Goal: Task Accomplishment & Management: Use online tool/utility

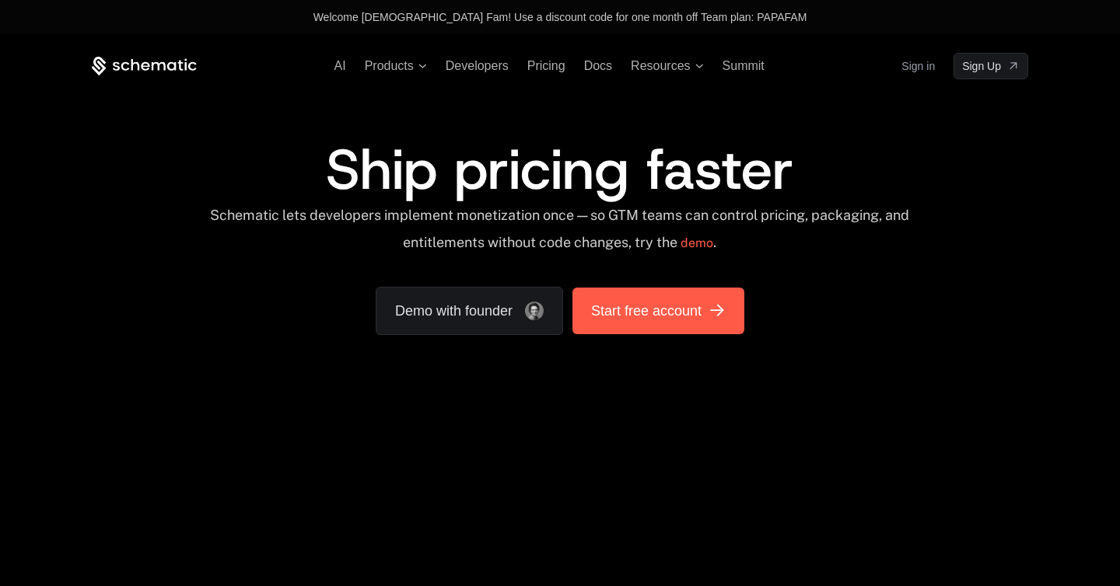
click at [656, 309] on span "Start free account" at bounding box center [646, 311] width 110 height 22
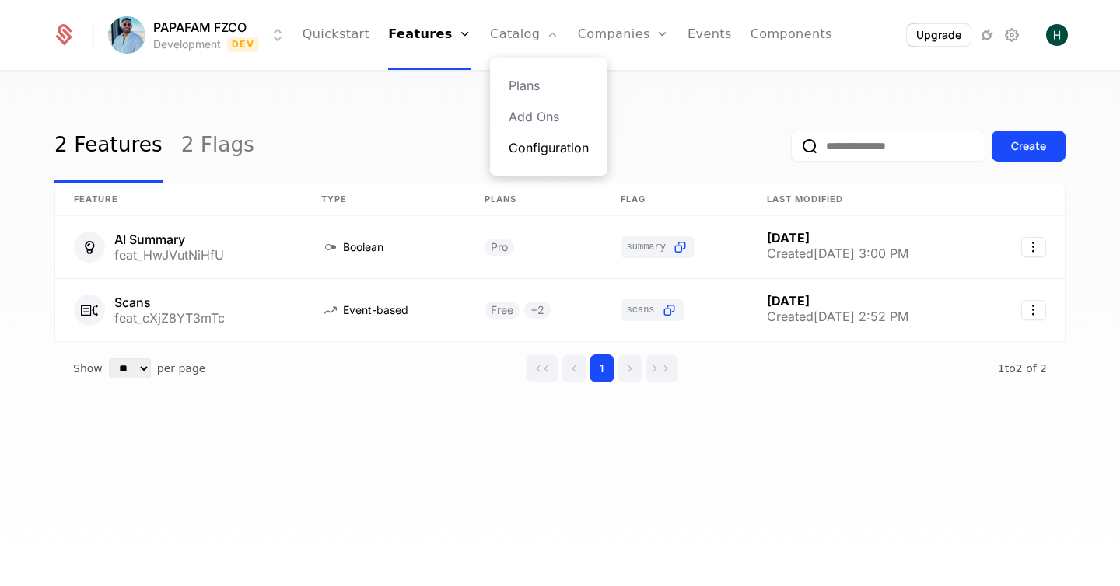
click at [518, 142] on link "Configuration" at bounding box center [549, 147] width 80 height 19
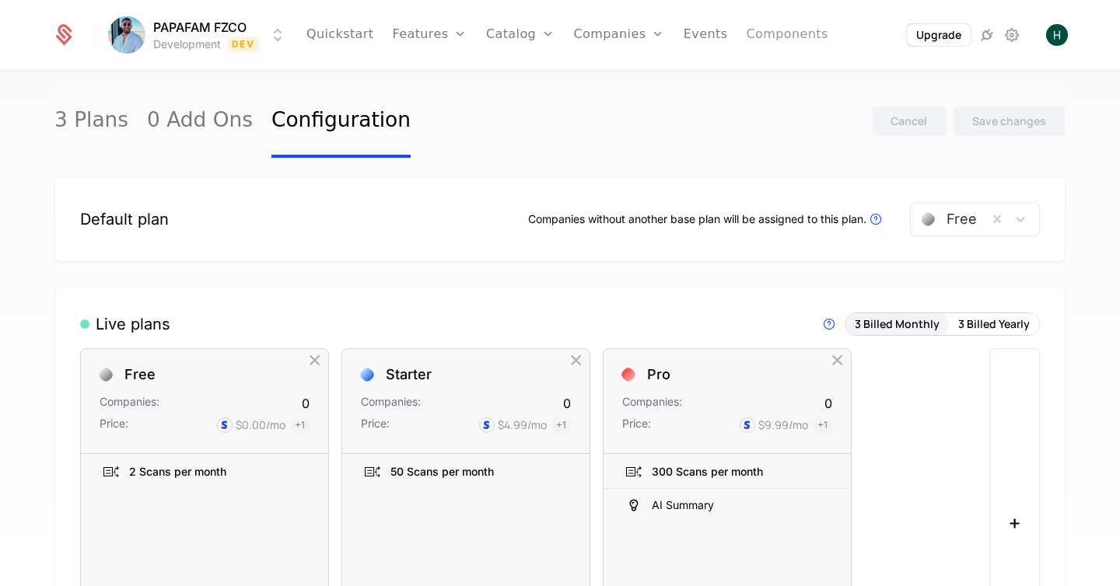
click at [755, 33] on link "Components" at bounding box center [787, 35] width 82 height 70
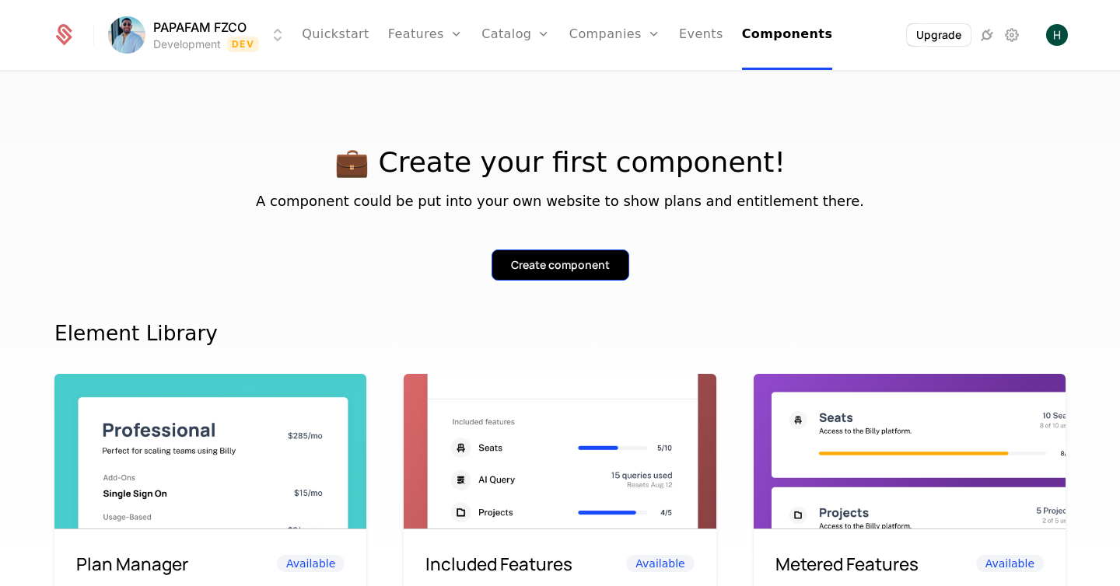
click at [542, 267] on div "Create component" at bounding box center [560, 265] width 99 height 16
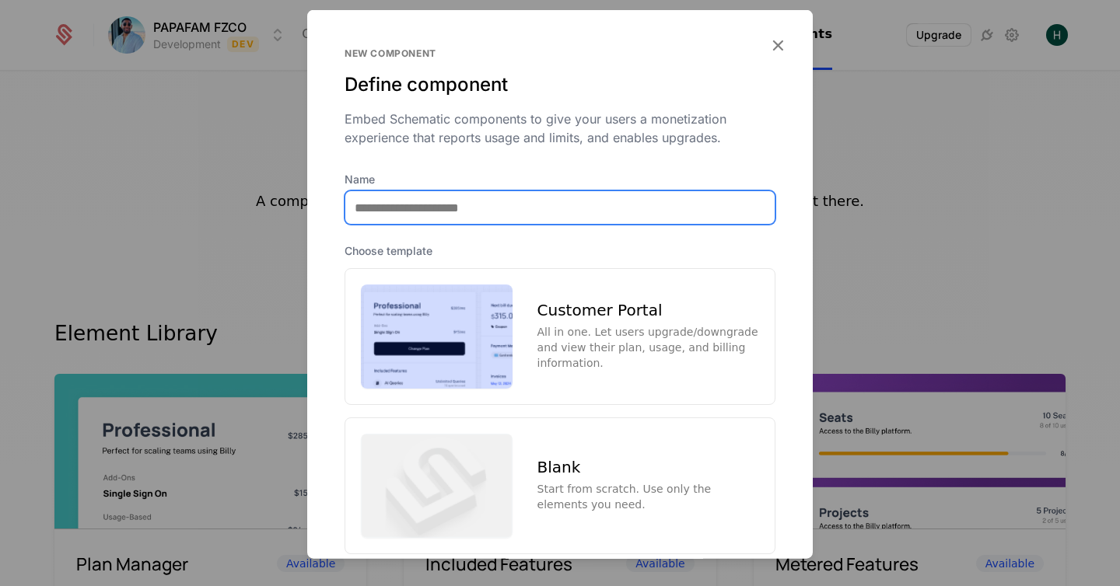
click at [427, 218] on input "Name" at bounding box center [559, 207] width 429 height 33
type input "**********"
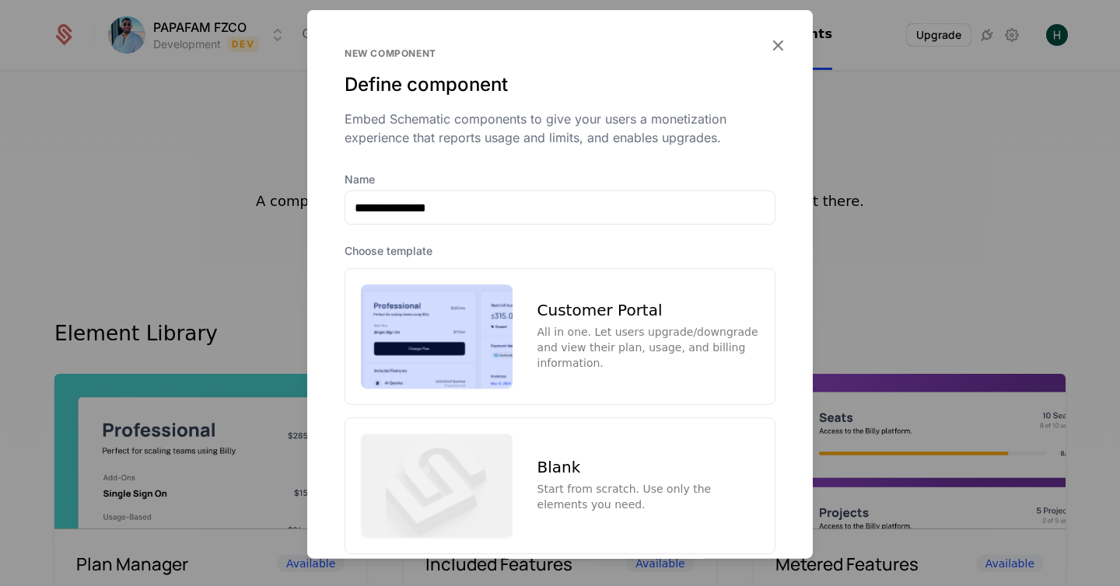
click at [585, 310] on div "Customer Portal" at bounding box center [648, 310] width 222 height 16
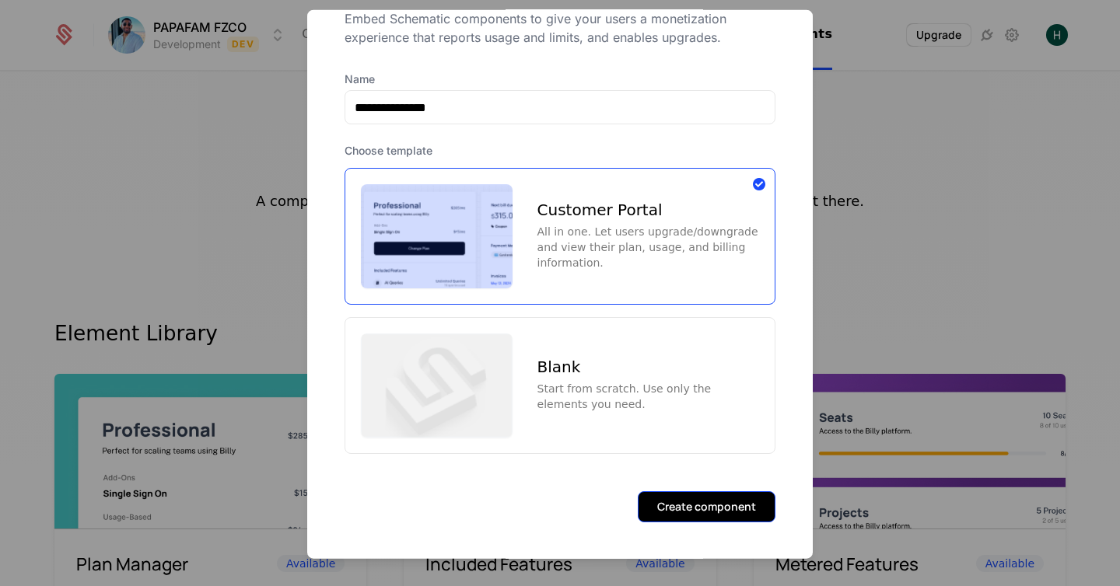
click at [670, 497] on button "Create component" at bounding box center [707, 506] width 138 height 31
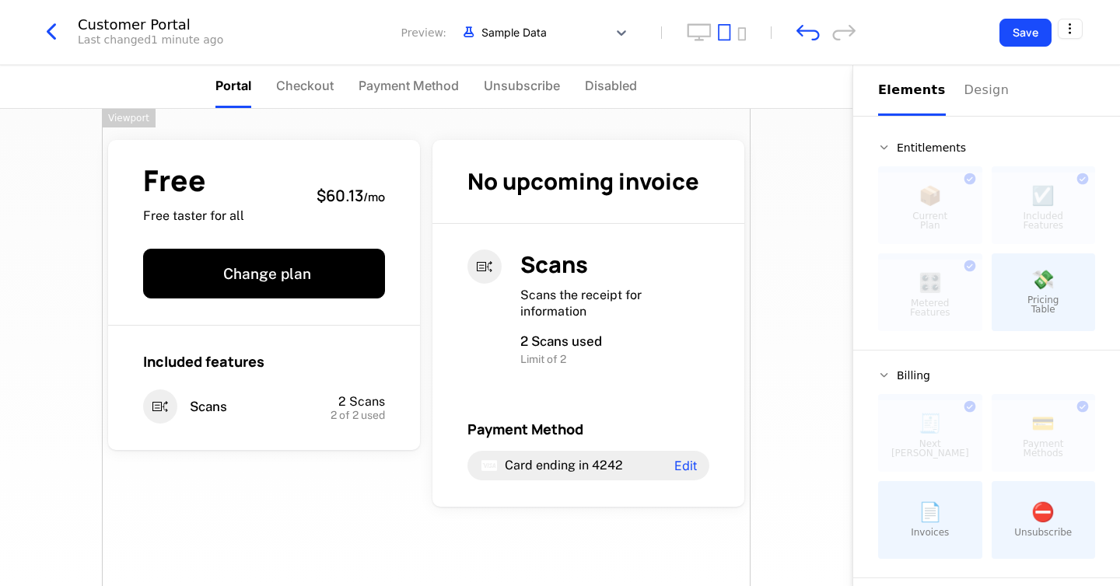
drag, startPoint x: 926, startPoint y: 278, endPoint x: 226, endPoint y: 2, distance: 752.0
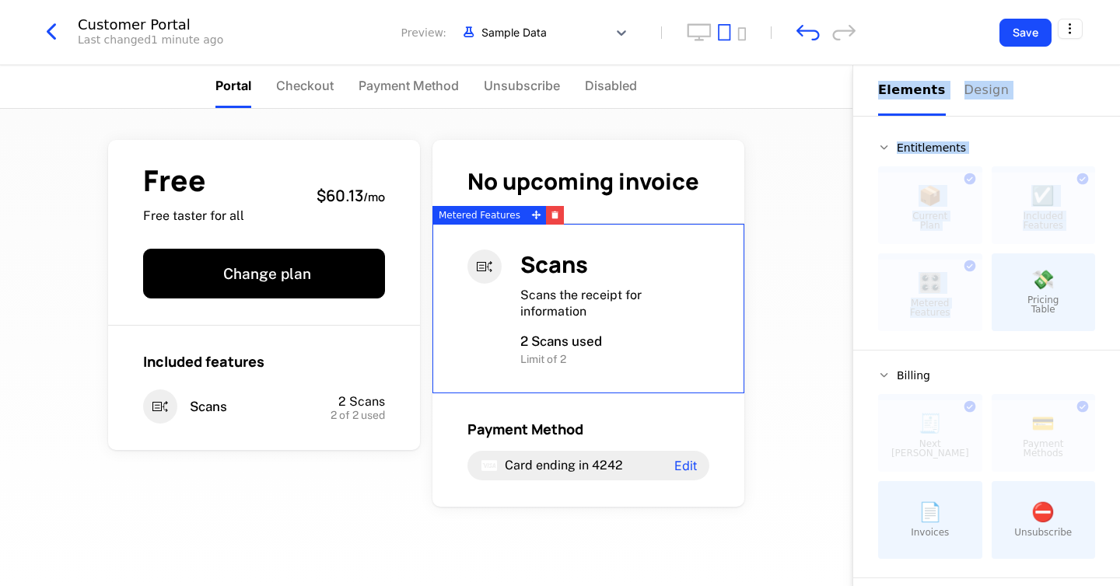
drag, startPoint x: 913, startPoint y: 306, endPoint x: 815, endPoint y: 334, distance: 101.9
click at [730, 355] on div "Portal Checkout Payment Method Unsubscribe Disabled Free Free taster for all $6…" at bounding box center [560, 325] width 1120 height 521
click at [795, 305] on div "Free Free taster for all $60.13 / mo Change plan Included features Scans 2 Scan…" at bounding box center [426, 347] width 852 height 477
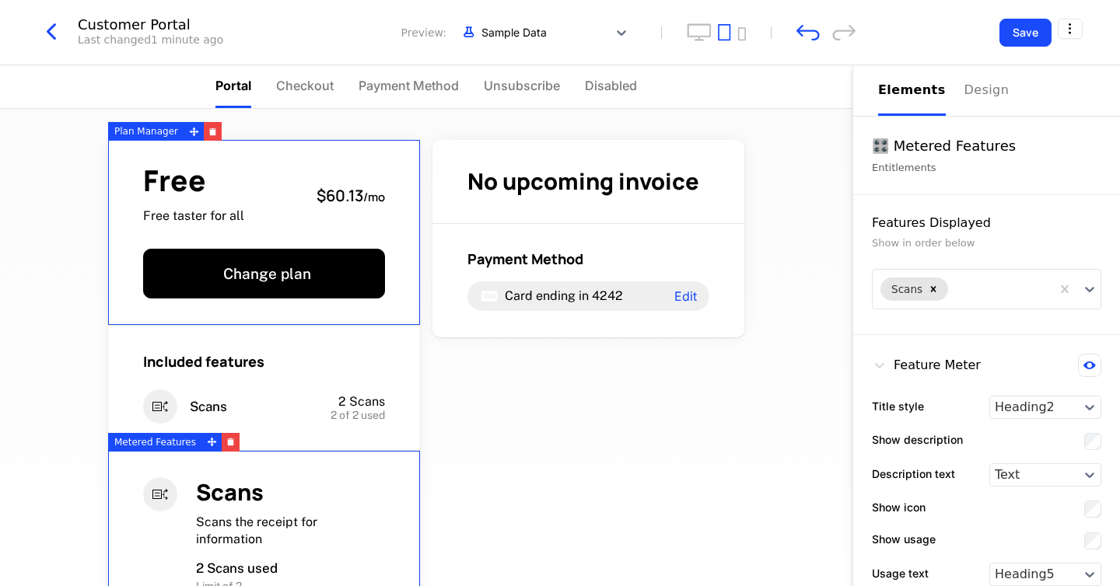
drag, startPoint x: 442, startPoint y: 292, endPoint x: 276, endPoint y: 26, distance: 312.6
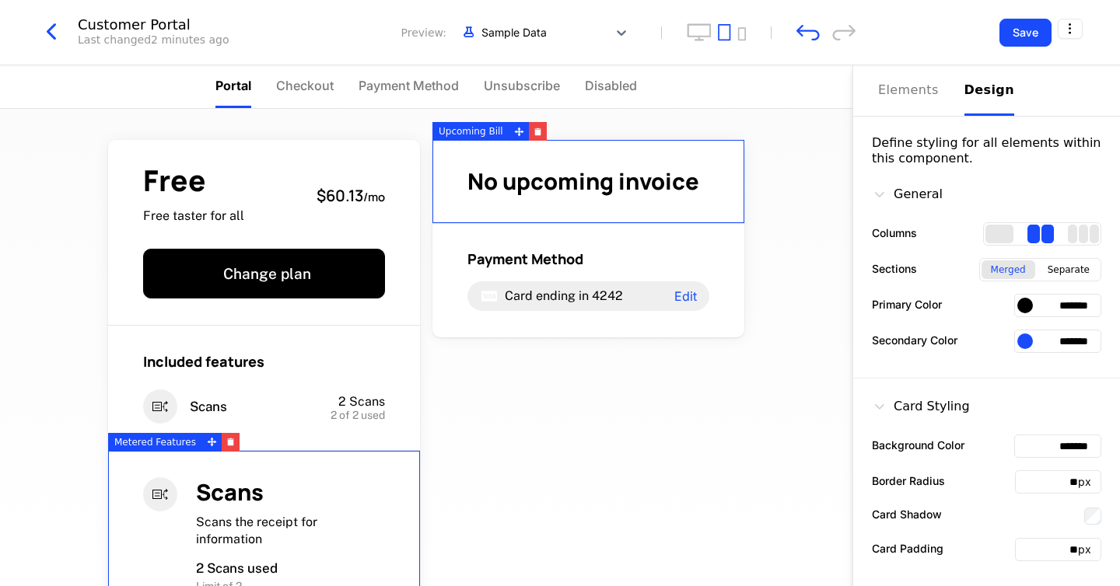
click at [979, 93] on div "Design" at bounding box center [989, 90] width 50 height 19
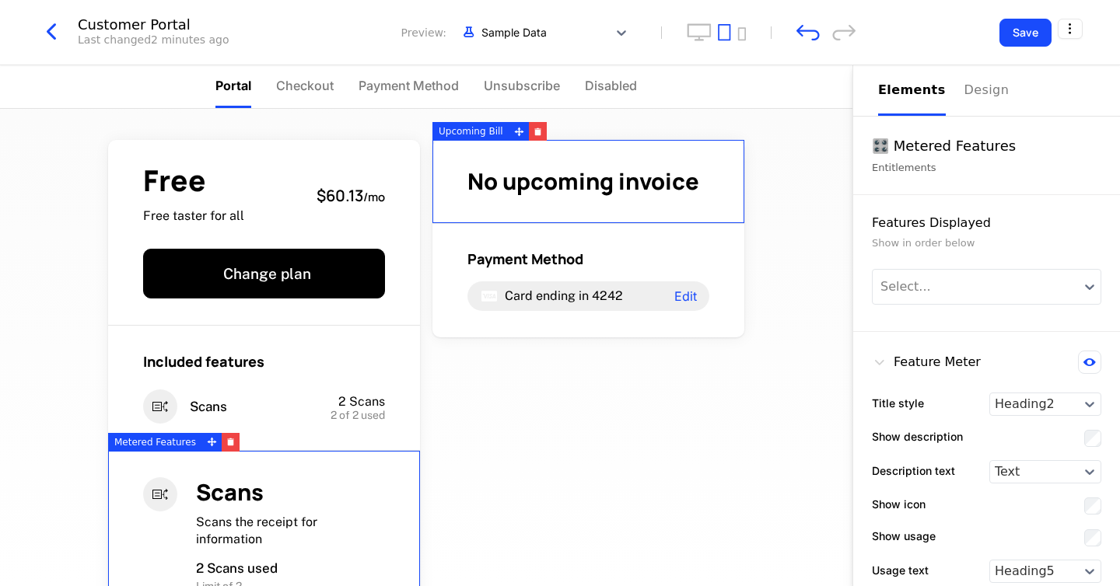
click at [890, 87] on div "Elements" at bounding box center [912, 90] width 68 height 19
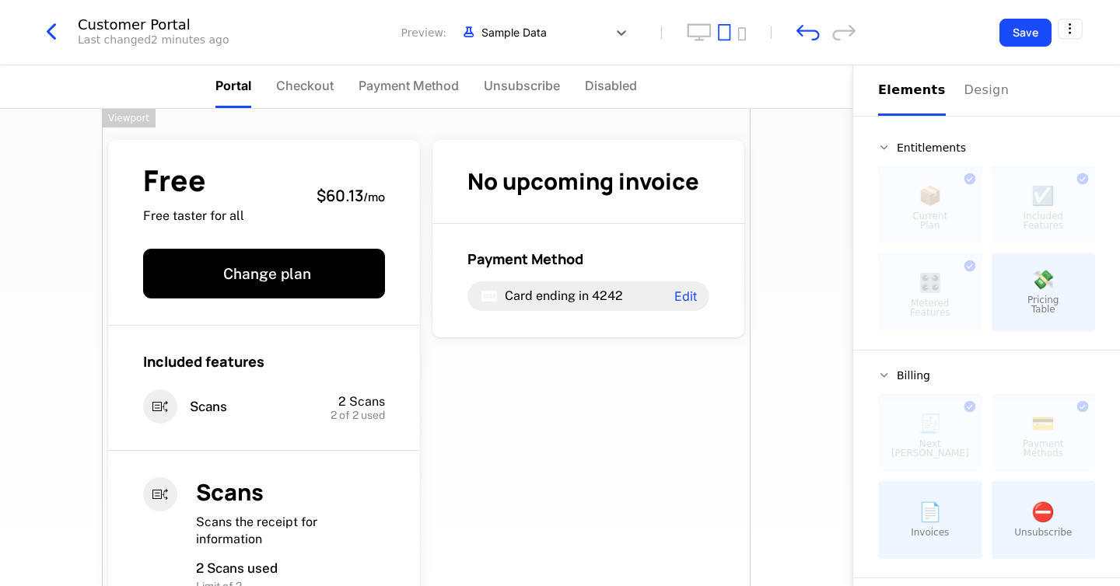
click at [645, 432] on div "Free Free taster for all $60.13 / mo Change plan Included features Scans 2 Scan…" at bounding box center [426, 436] width 648 height 655
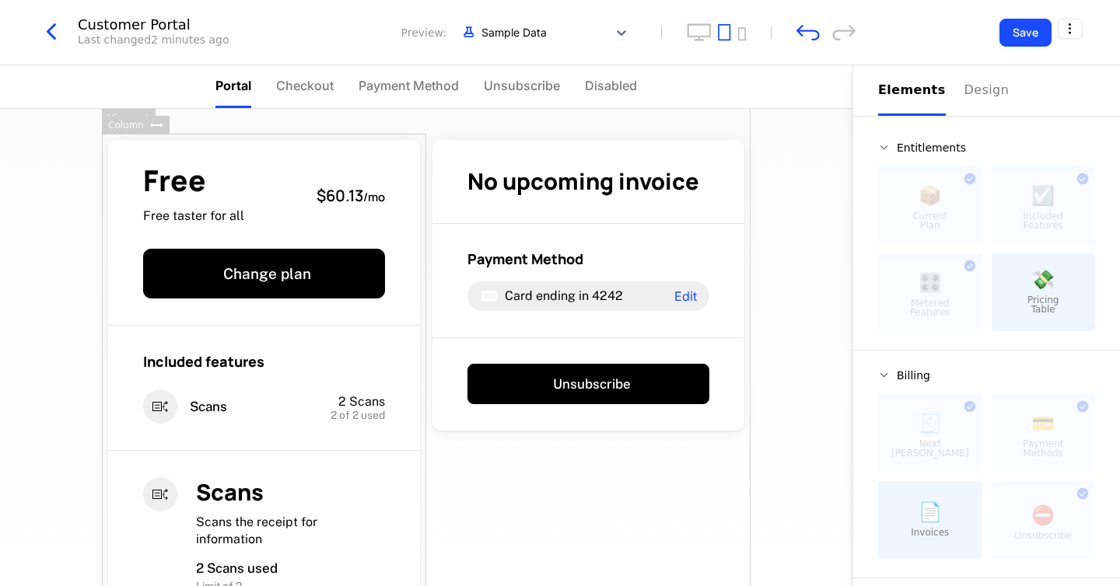
drag, startPoint x: 1019, startPoint y: 522, endPoint x: 285, endPoint y: 1, distance: 900.7
drag, startPoint x: 924, startPoint y: 515, endPoint x: 490, endPoint y: 19, distance: 659.0
click at [700, 490] on div "Free Free taster for all $60.13 / mo Change plan Included features Scans 2 Scan…" at bounding box center [426, 436] width 648 height 655
click at [913, 512] on div at bounding box center [930, 524] width 104 height 72
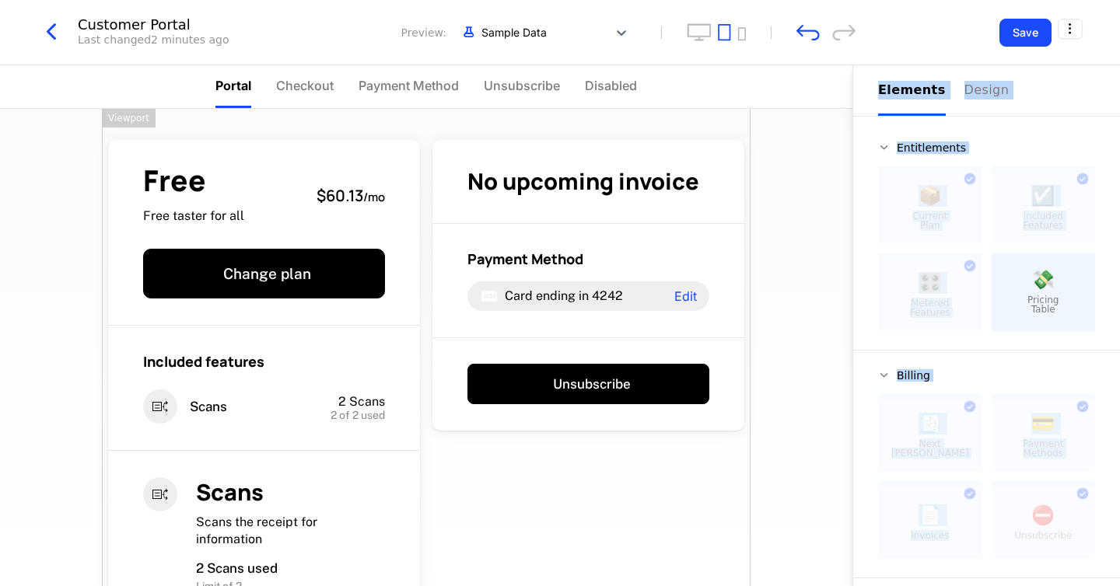
drag, startPoint x: 913, startPoint y: 512, endPoint x: 762, endPoint y: 419, distance: 177.4
click at [762, 419] on div "Portal Checkout Payment Method Unsubscribe Disabled Free Free taster for all $6…" at bounding box center [560, 325] width 1120 height 521
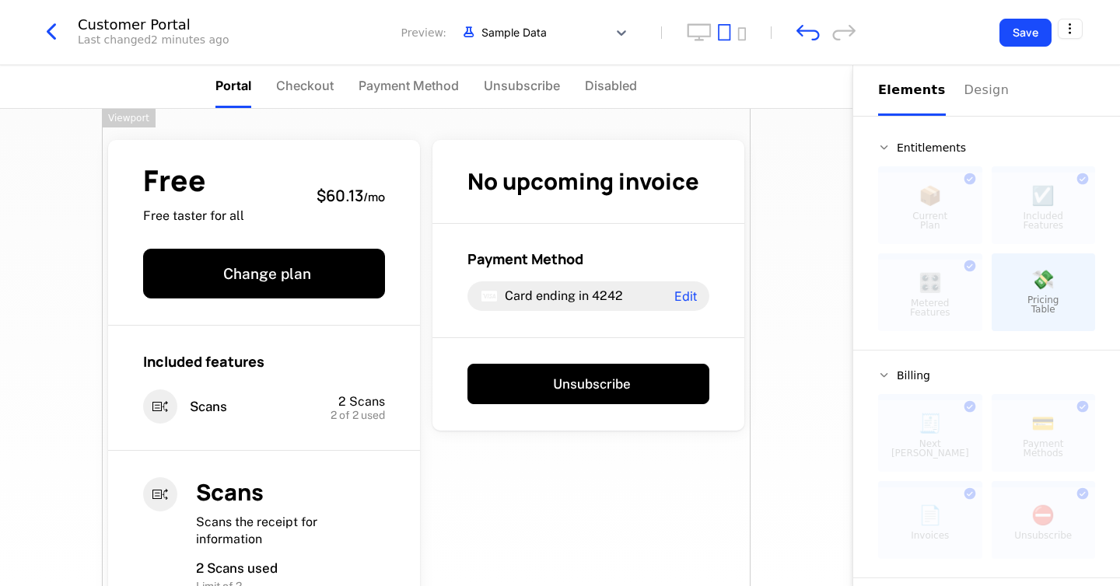
click at [806, 462] on div "Free Free taster for all $60.13 / mo Change plan Included features Scans 2 Scan…" at bounding box center [426, 347] width 852 height 477
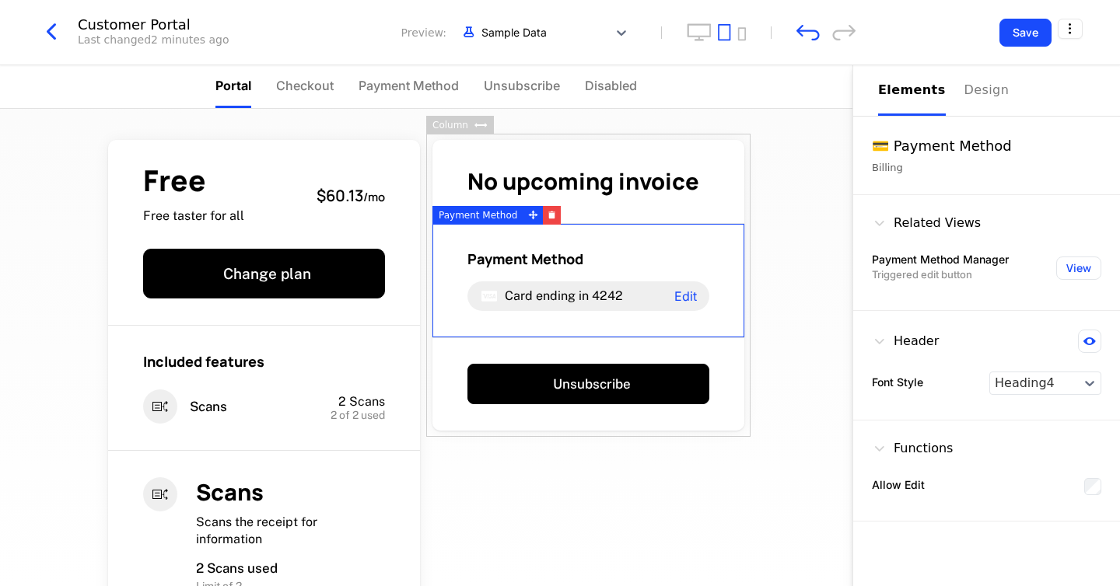
click at [785, 257] on div "Free Free taster for all $60.13 / mo Change plan Included features Scans 2 Scan…" at bounding box center [426, 347] width 852 height 477
click at [799, 316] on div "Free Free taster for all $60.13 / mo Change plan Included features Scans 2 Scan…" at bounding box center [426, 347] width 852 height 477
drag, startPoint x: 799, startPoint y: 316, endPoint x: 799, endPoint y: 360, distance: 43.5
click at [799, 336] on div "Free Free taster for all $60.13 / mo Change plan Included features Scans 2 Scan…" at bounding box center [426, 347] width 852 height 477
drag, startPoint x: 787, startPoint y: 467, endPoint x: 660, endPoint y: 477, distance: 127.1
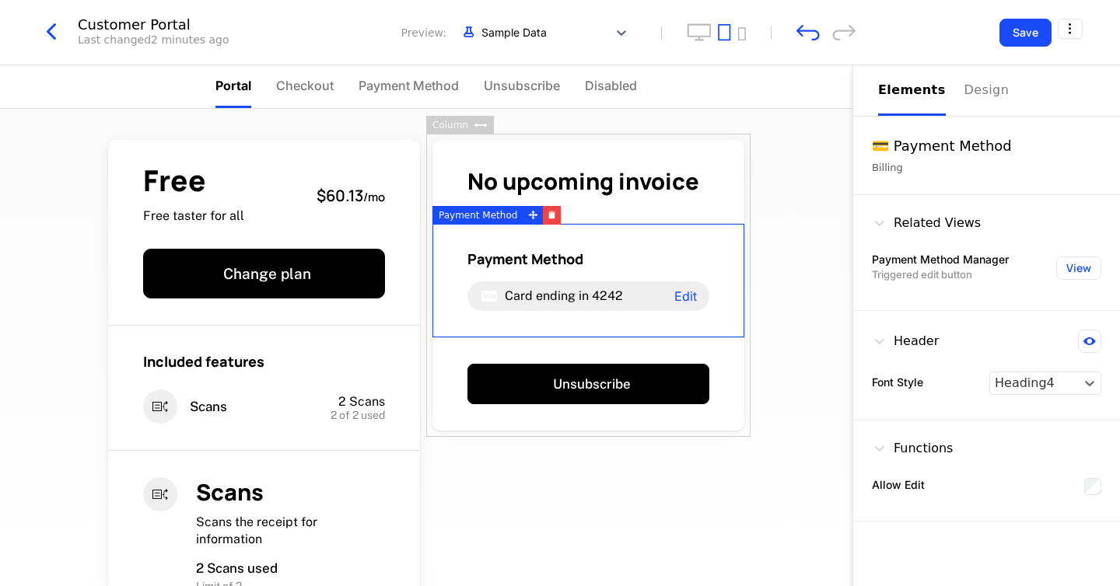
click at [719, 477] on div "Free Free taster for all $60.13 / mo Change plan Included features Scans 2 Scan…" at bounding box center [426, 347] width 852 height 477
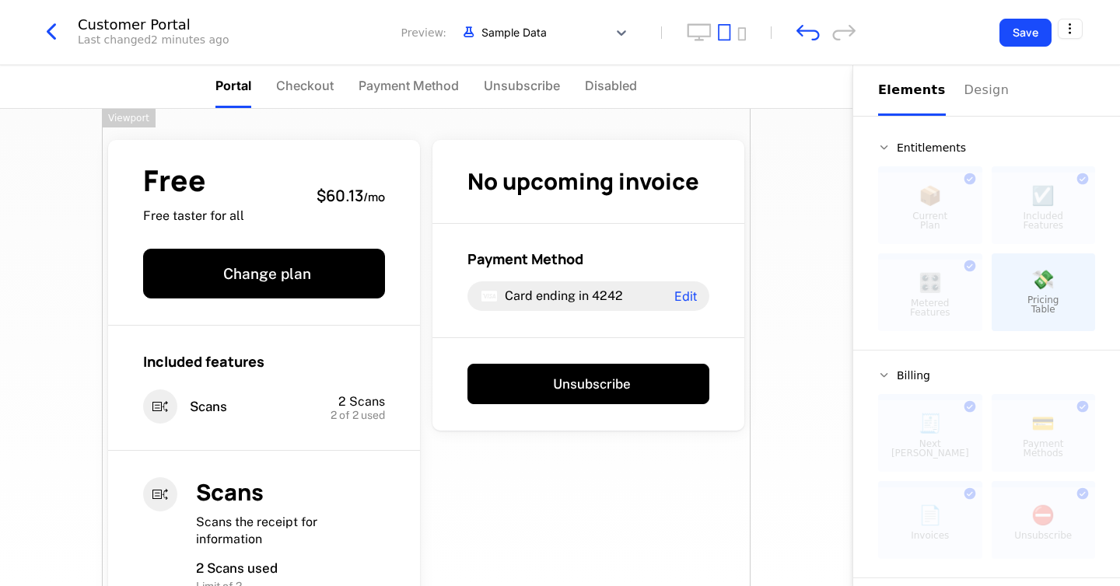
click at [660, 477] on div "Free Free taster for all $60.13 / mo Change plan Included features Scans 2 Scan…" at bounding box center [426, 436] width 648 height 655
click at [672, 477] on div "Free Free taster for all $60.13 / mo Change plan Included features Scans 2 Scan…" at bounding box center [426, 436] width 648 height 655
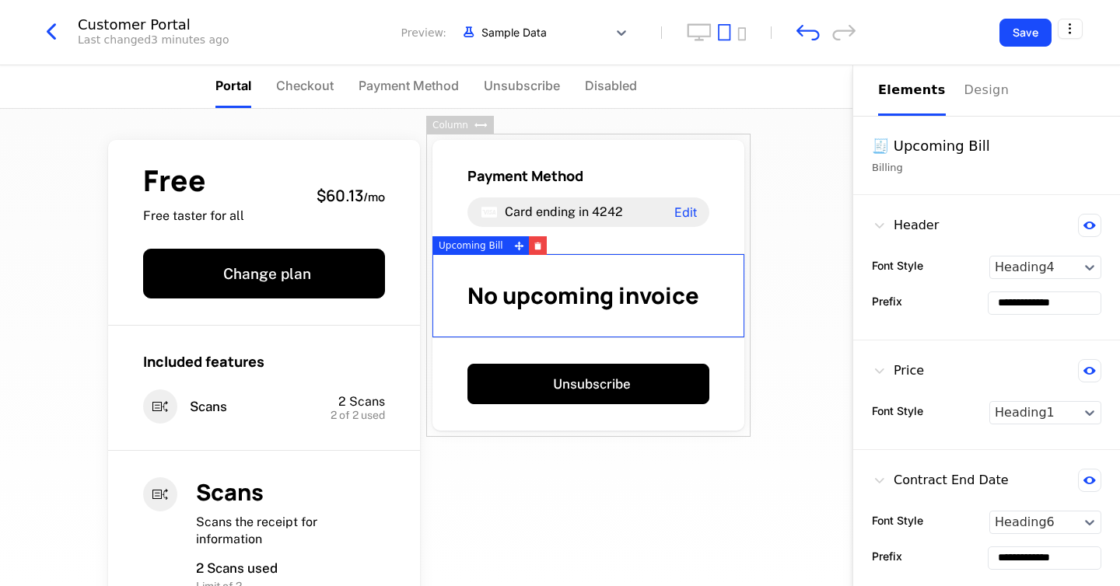
click at [820, 330] on div "Free Free taster for all $60.13 / mo Change plan Included features Scans 2 Scan…" at bounding box center [426, 347] width 852 height 477
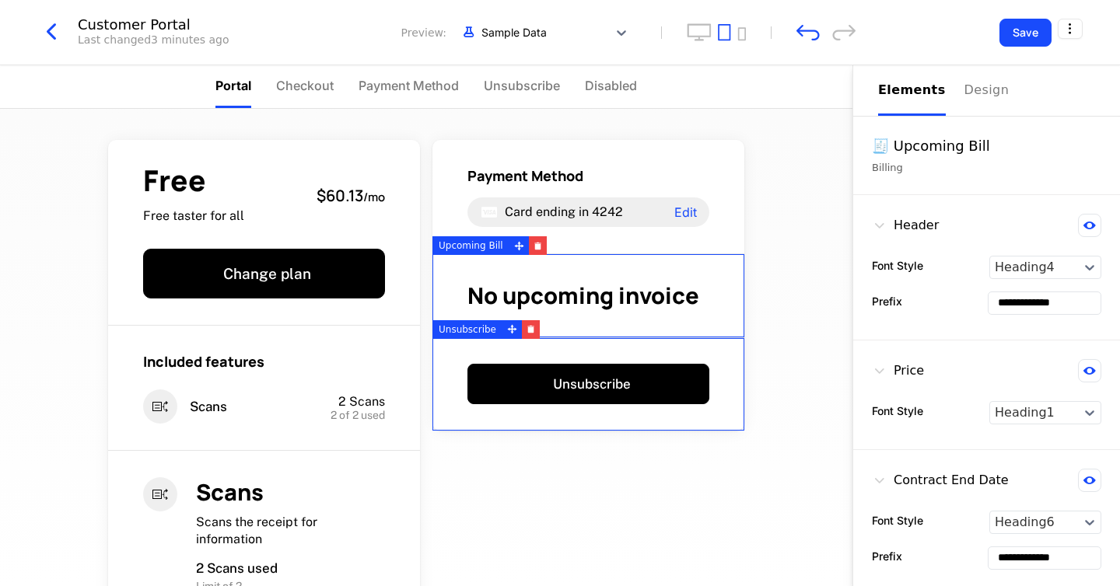
click at [736, 372] on div "Unsubscribe" at bounding box center [588, 384] width 312 height 93
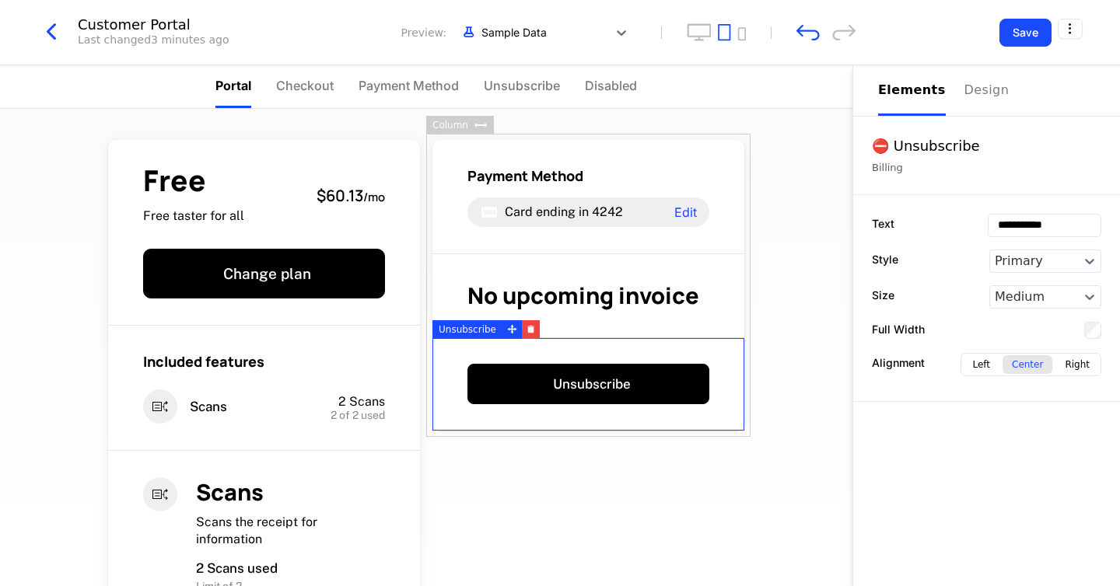
click at [788, 414] on div "Free Free taster for all $60.13 / mo Change plan Included features Scans 2 Scan…" at bounding box center [426, 347] width 852 height 477
click at [630, 476] on div "Free Free taster for all $60.13 / mo Change plan Included features Scans 2 Scan…" at bounding box center [426, 436] width 648 height 655
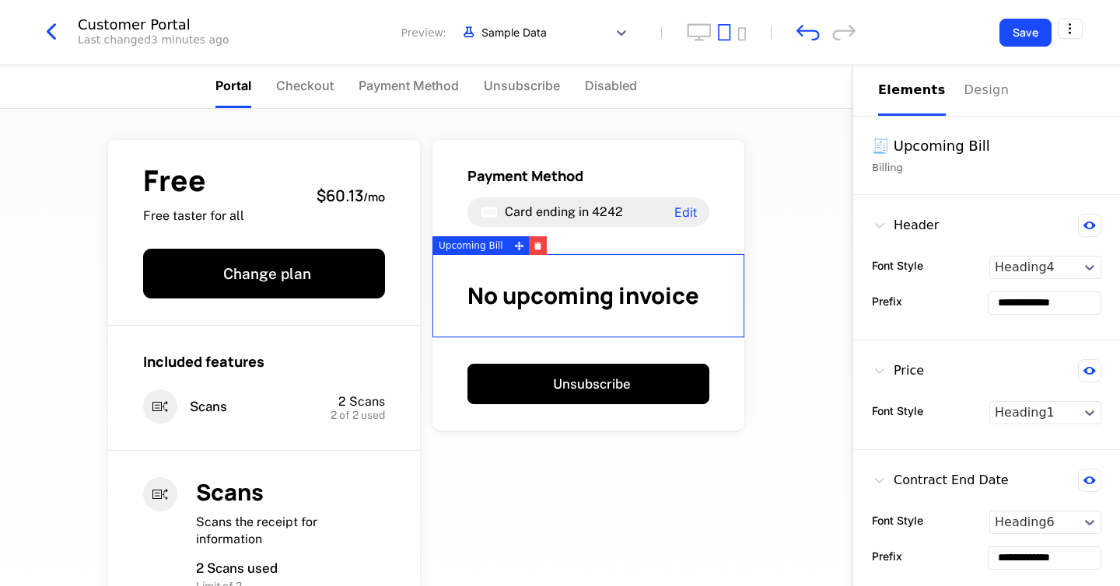
click at [615, 286] on span "No upcoming invoice" at bounding box center [583, 295] width 232 height 31
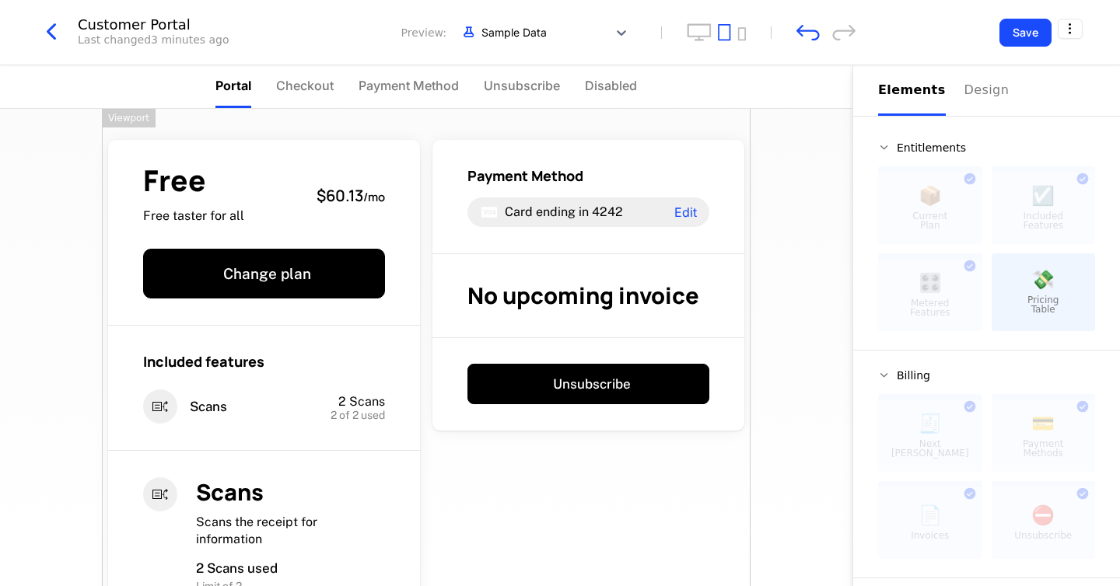
click at [591, 476] on div "Free Free taster for all $60.13 / mo Change plan Included features Scans 2 Scan…" at bounding box center [426, 436] width 648 height 655
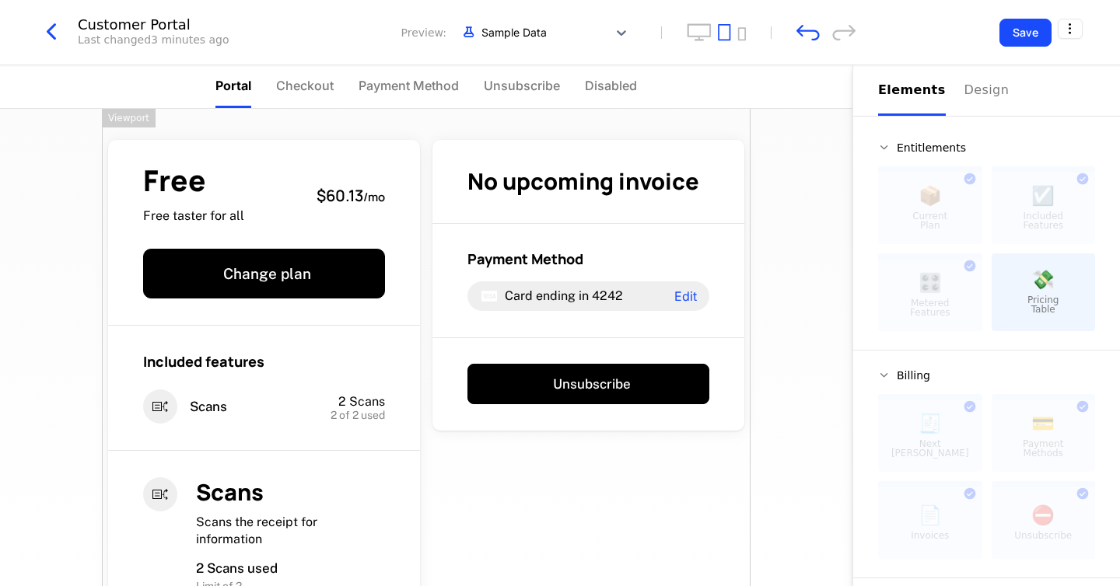
click at [679, 480] on div "Free Free taster for all $60.13 / mo Change plan Included features Scans 2 Scan…" at bounding box center [426, 436] width 648 height 655
click at [774, 455] on div "Free Free taster for all $60.13 / mo Change plan Included features Scans 2 Scan…" at bounding box center [426, 347] width 852 height 477
click at [940, 460] on div at bounding box center [930, 436] width 104 height 72
click at [939, 522] on div at bounding box center [930, 524] width 104 height 72
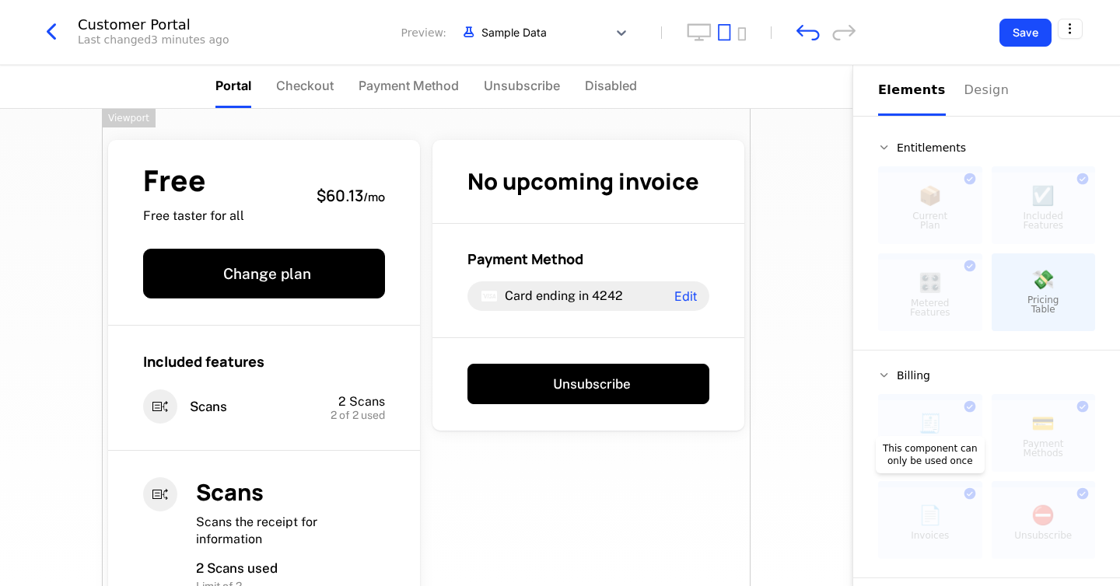
click at [939, 522] on div at bounding box center [930, 524] width 104 height 72
click at [53, 34] on icon "button" at bounding box center [51, 32] width 28 height 28
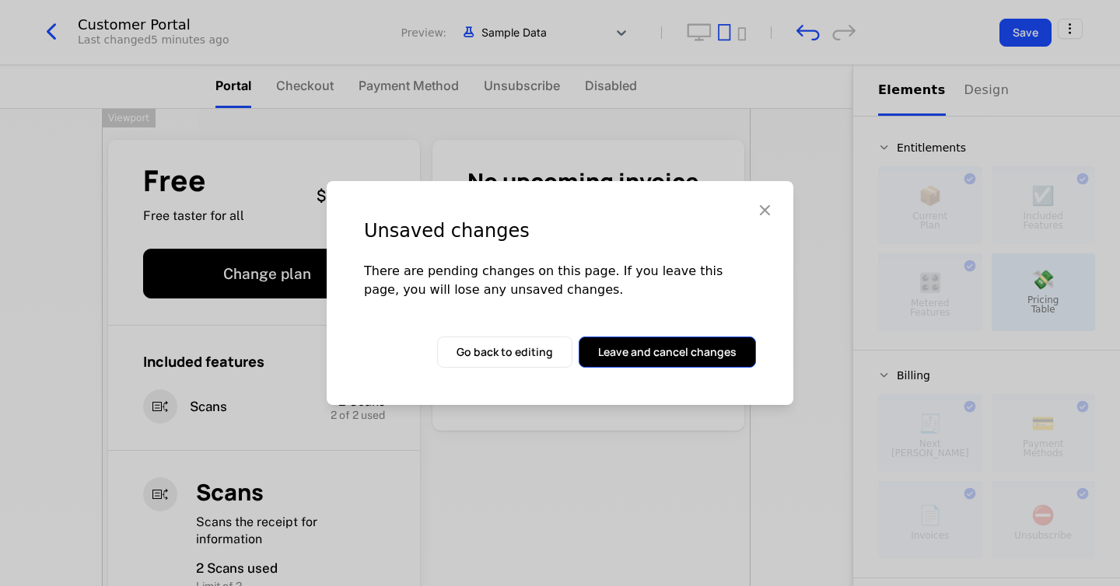
click at [610, 352] on button "Leave and cancel changes" at bounding box center [667, 352] width 177 height 31
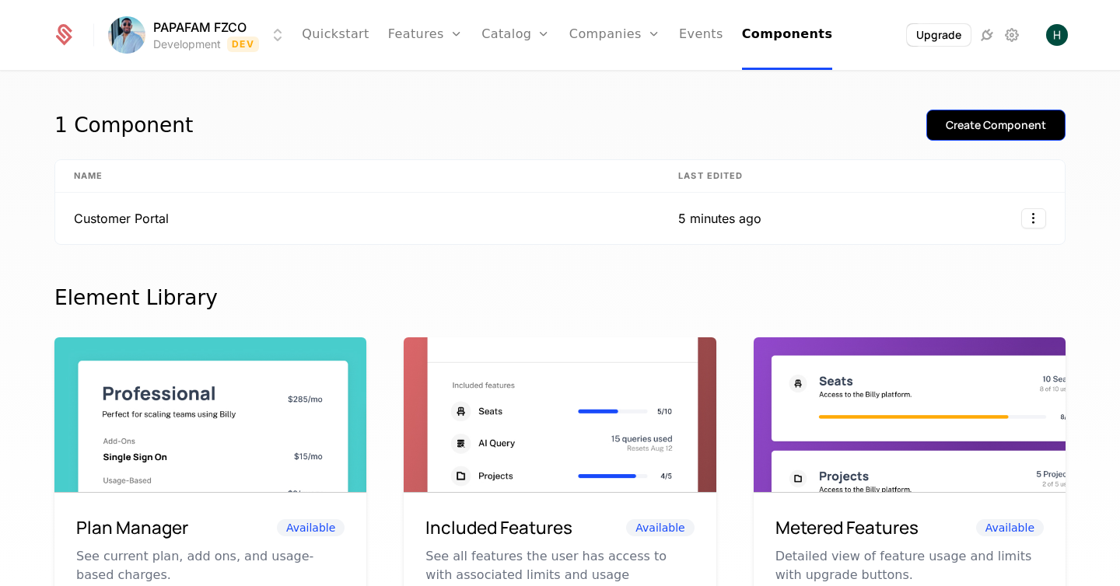
click at [974, 128] on div "Create Component" at bounding box center [996, 125] width 100 height 16
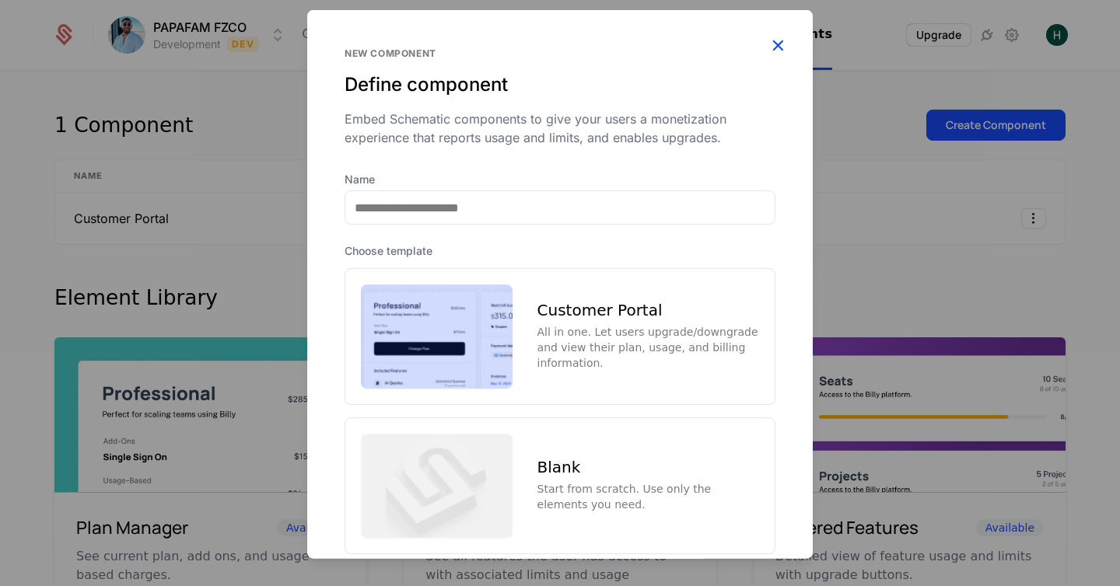
click at [774, 49] on icon "button" at bounding box center [777, 45] width 20 height 20
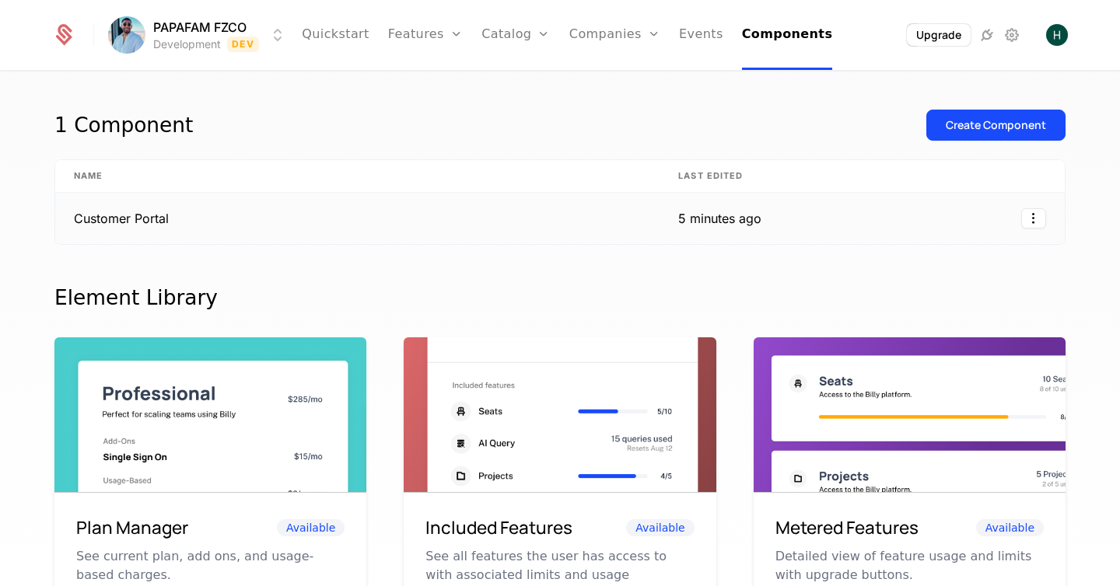
drag, startPoint x: 590, startPoint y: 212, endPoint x: 782, endPoint y: 215, distance: 192.1
click at [782, 215] on tr "Customer Portal 5 minutes ago" at bounding box center [559, 218] width 1009 height 51
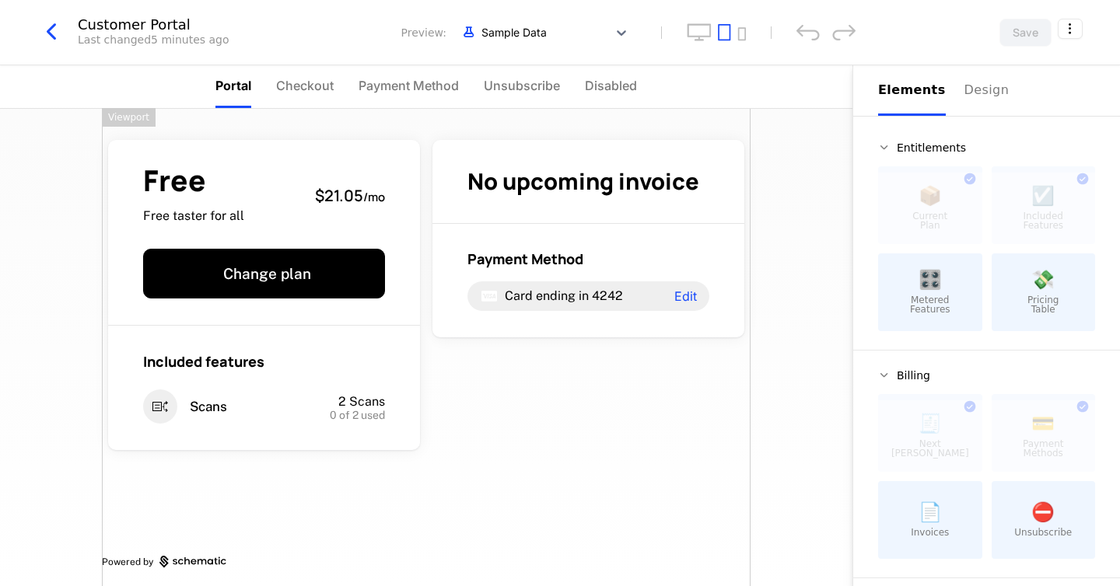
scroll to position [7, 0]
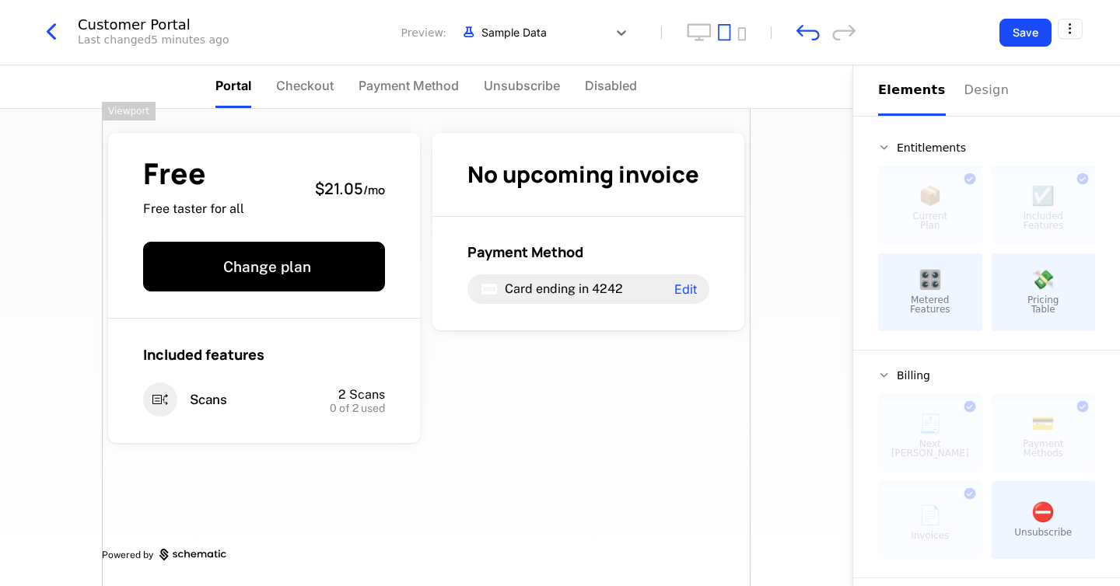
click at [565, 404] on div "Free Free taster for all $21.05 / mo Change plan Included features Scans 2 Scan…" at bounding box center [426, 344] width 648 height 484
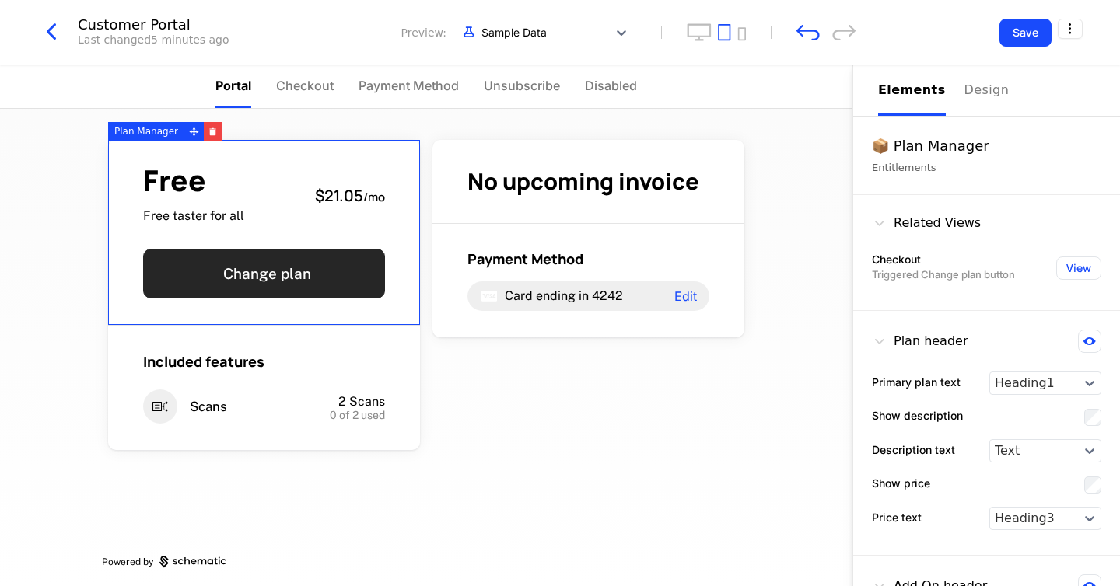
click at [266, 279] on button "Change plan" at bounding box center [264, 274] width 242 height 50
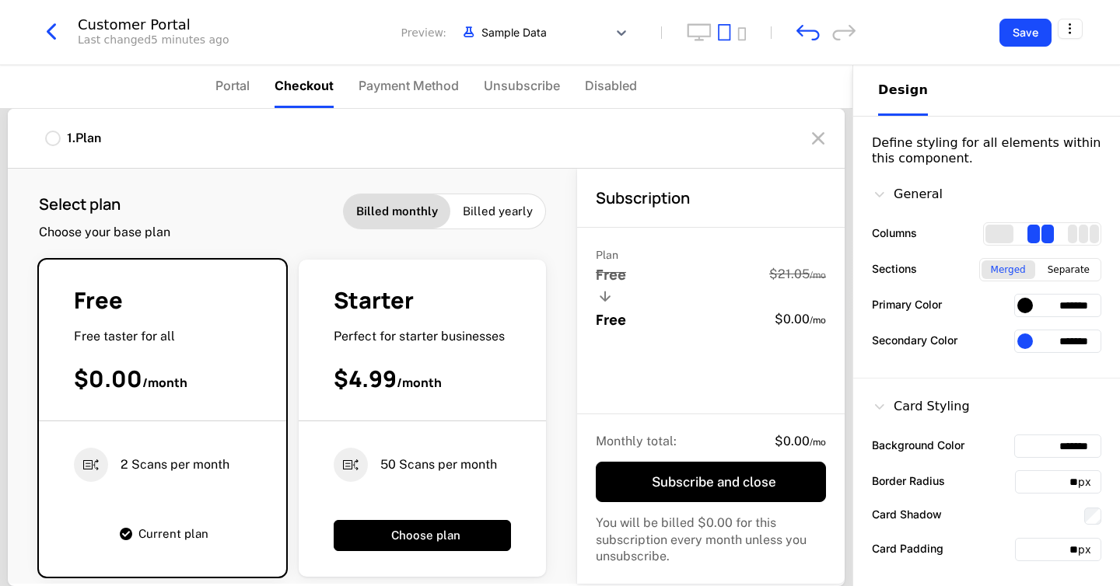
click at [390, 310] on span "Starter" at bounding box center [374, 300] width 80 height 31
click at [399, 521] on button "Choose plan" at bounding box center [422, 535] width 177 height 31
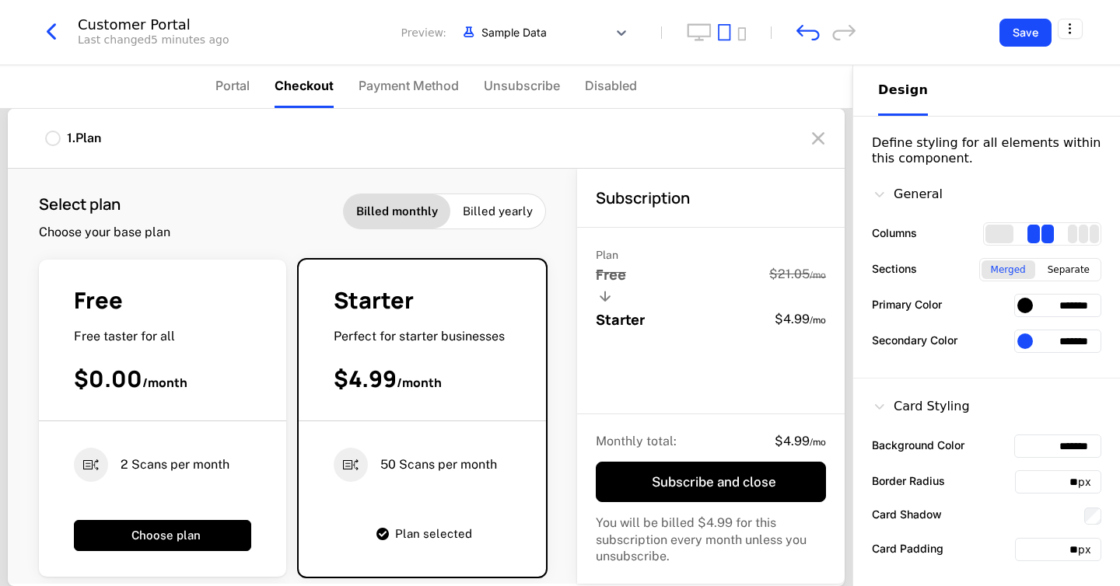
click at [53, 36] on icon "button" at bounding box center [51, 32] width 28 height 28
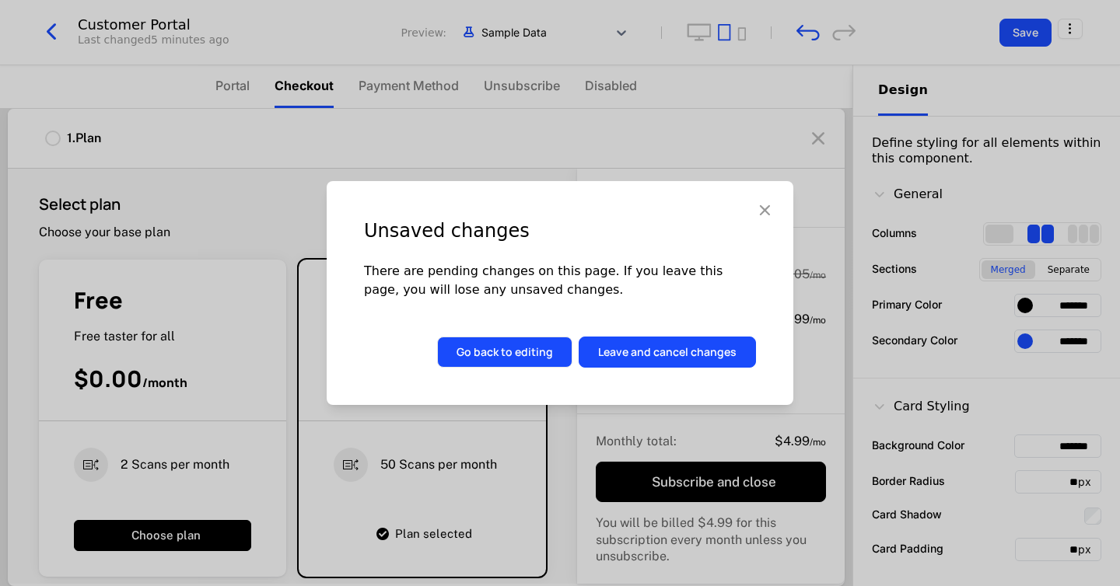
click at [503, 351] on button "Go back to editing" at bounding box center [504, 352] width 135 height 31
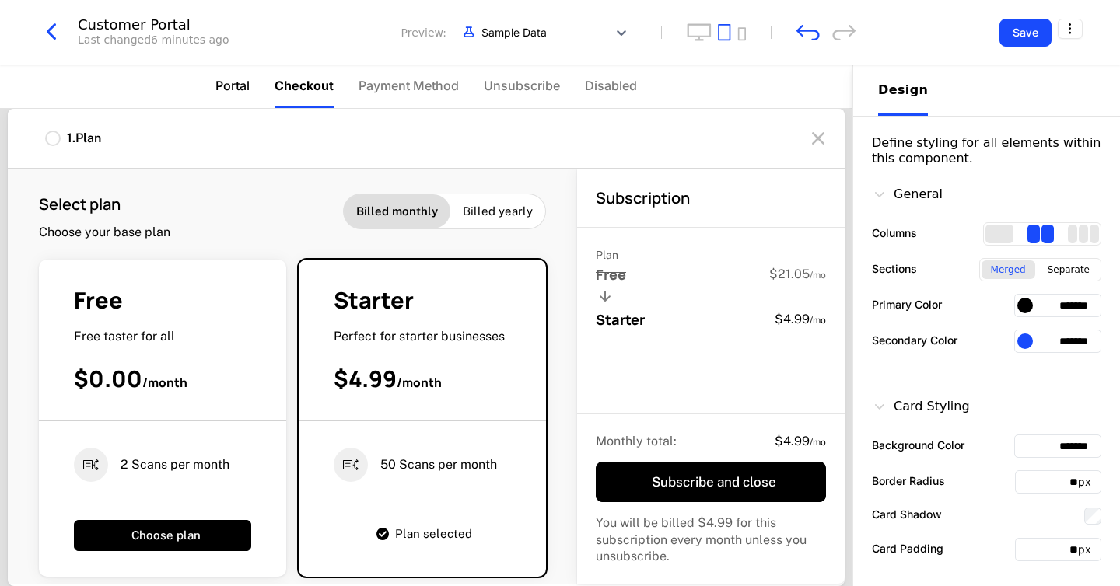
click at [224, 72] on li "Portal" at bounding box center [232, 86] width 34 height 43
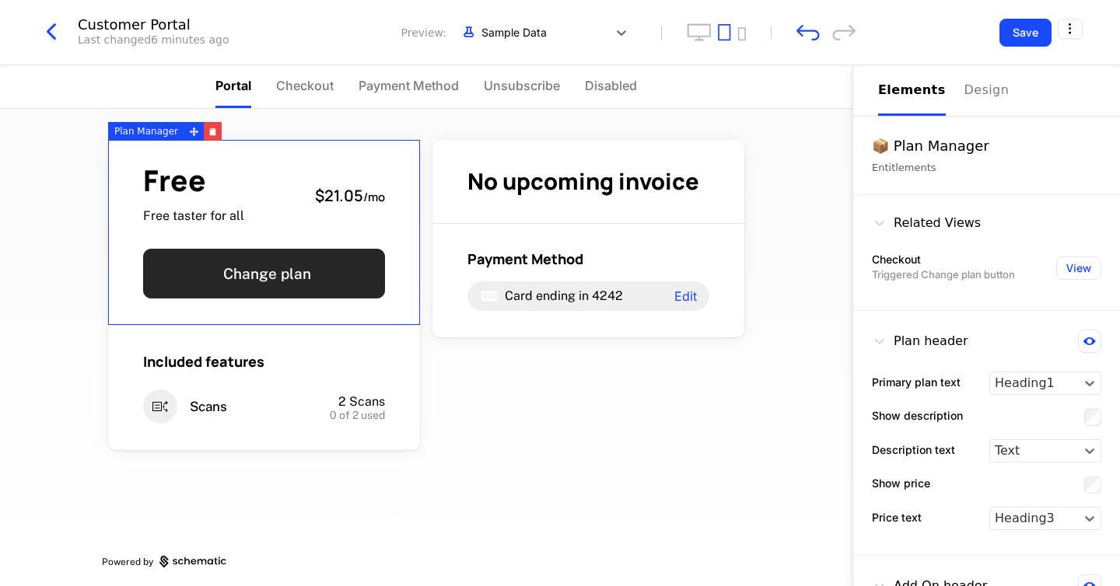
click at [289, 275] on button "Change plan" at bounding box center [264, 274] width 242 height 50
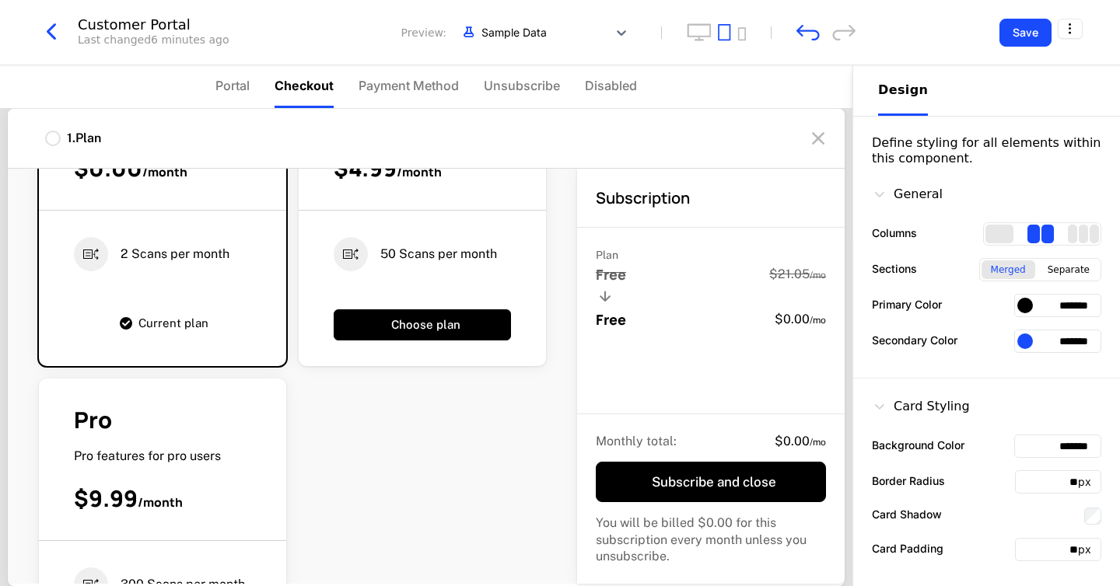
scroll to position [221, 0]
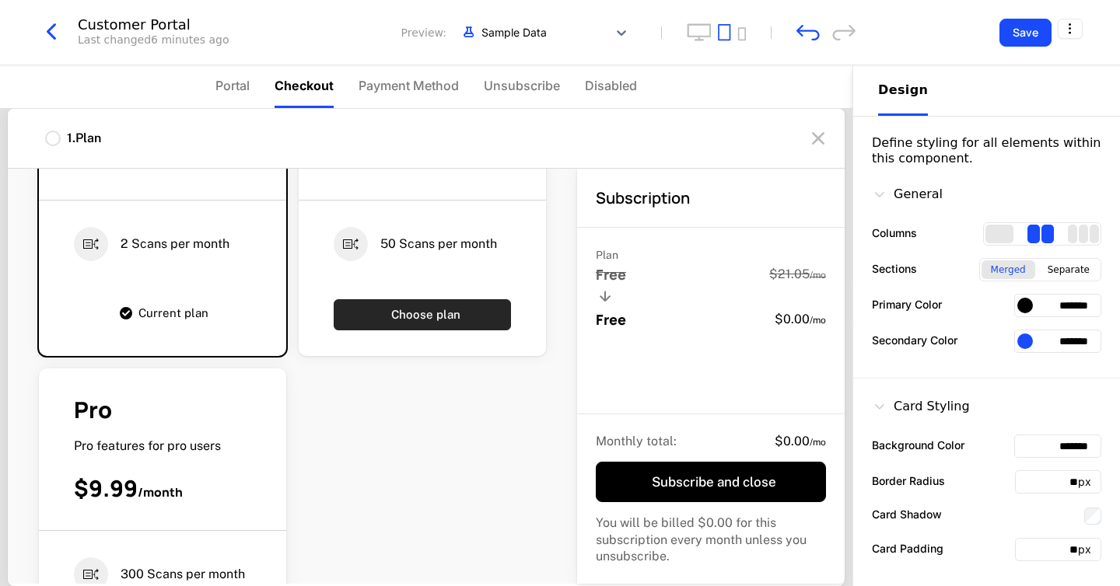
click at [362, 319] on button "Choose plan" at bounding box center [422, 314] width 177 height 31
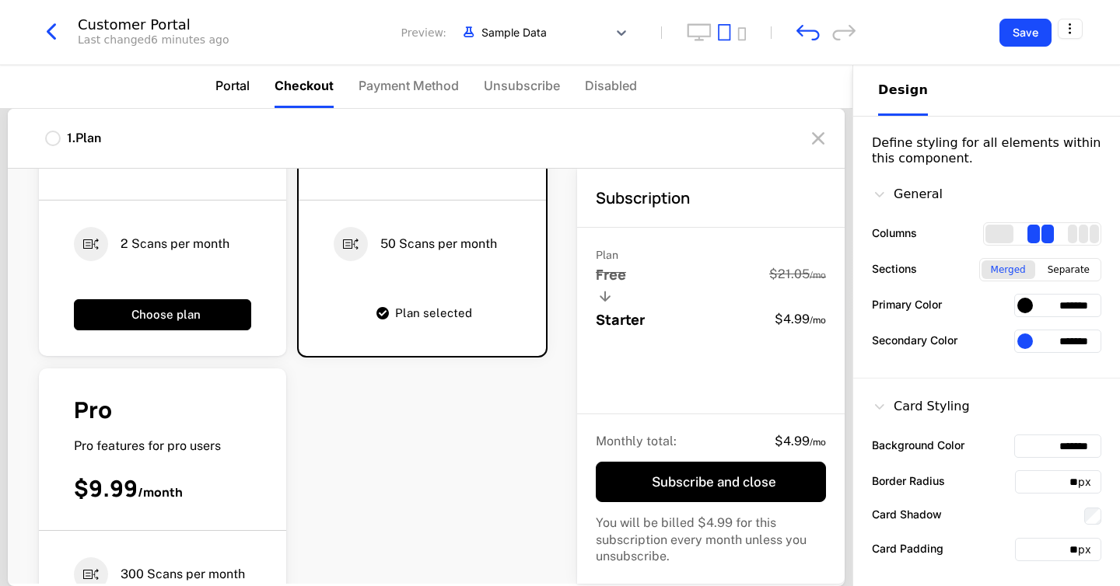
click at [233, 86] on span "Portal" at bounding box center [232, 85] width 34 height 19
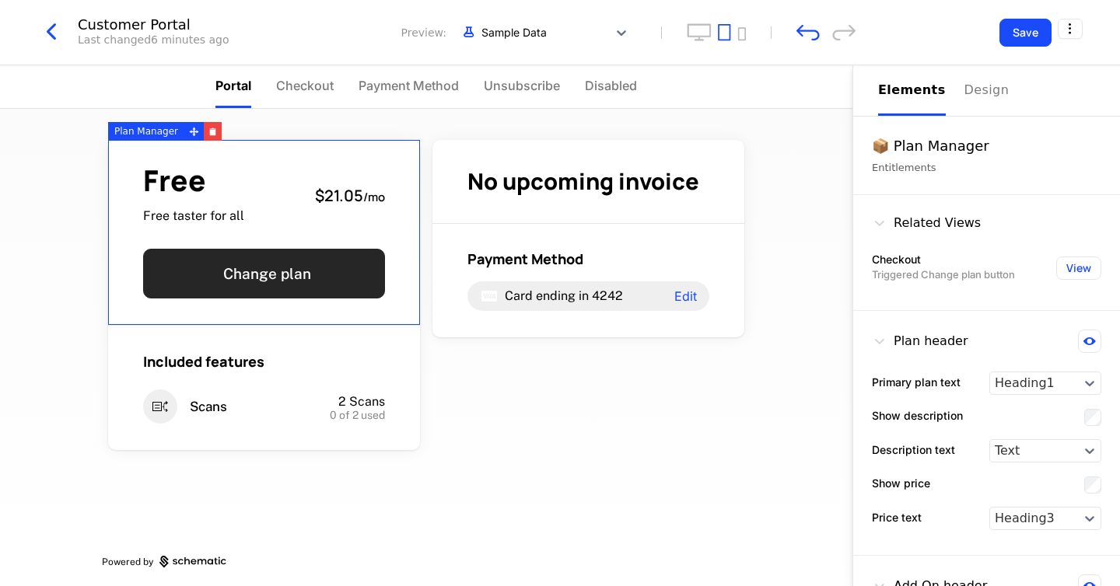
click at [294, 274] on button "Change plan" at bounding box center [264, 274] width 242 height 50
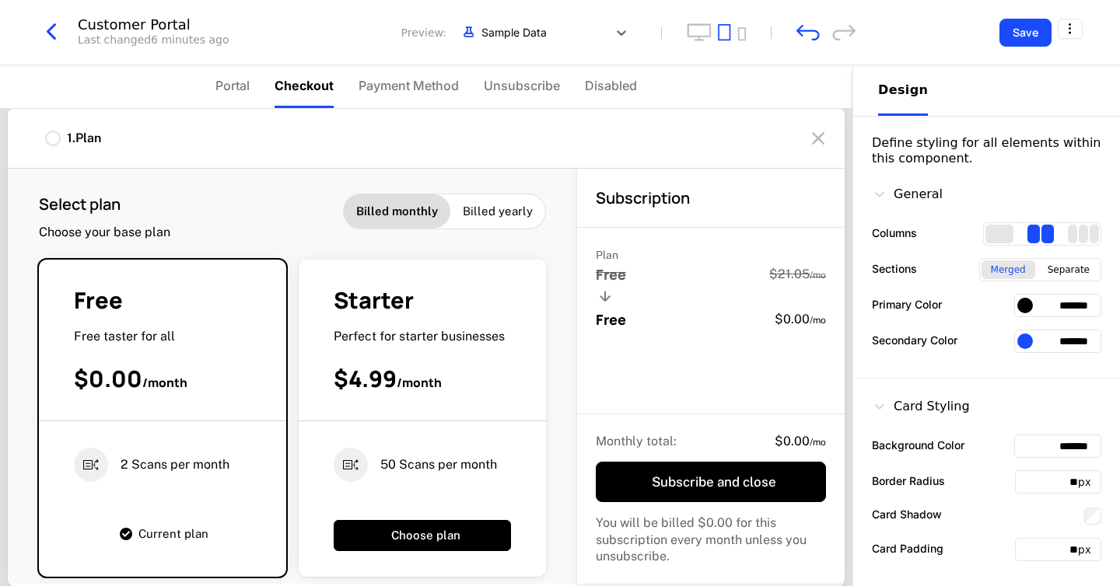
click at [217, 352] on div "Free Free taster for all $0.00 / month" at bounding box center [162, 353] width 247 height 136
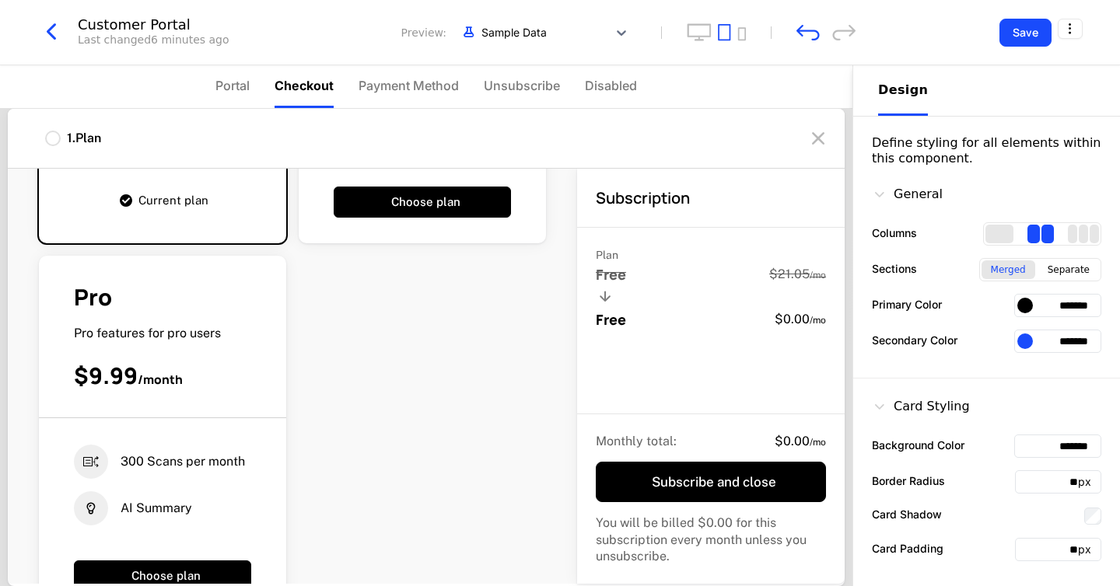
click at [207, 362] on div "$9.99 / month" at bounding box center [162, 376] width 177 height 30
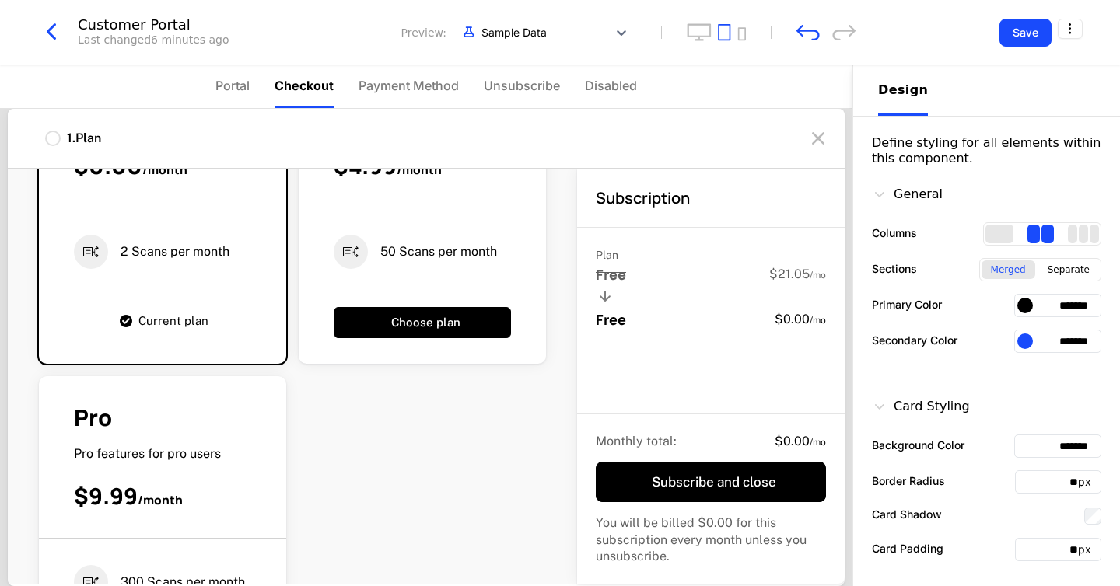
scroll to position [192, 0]
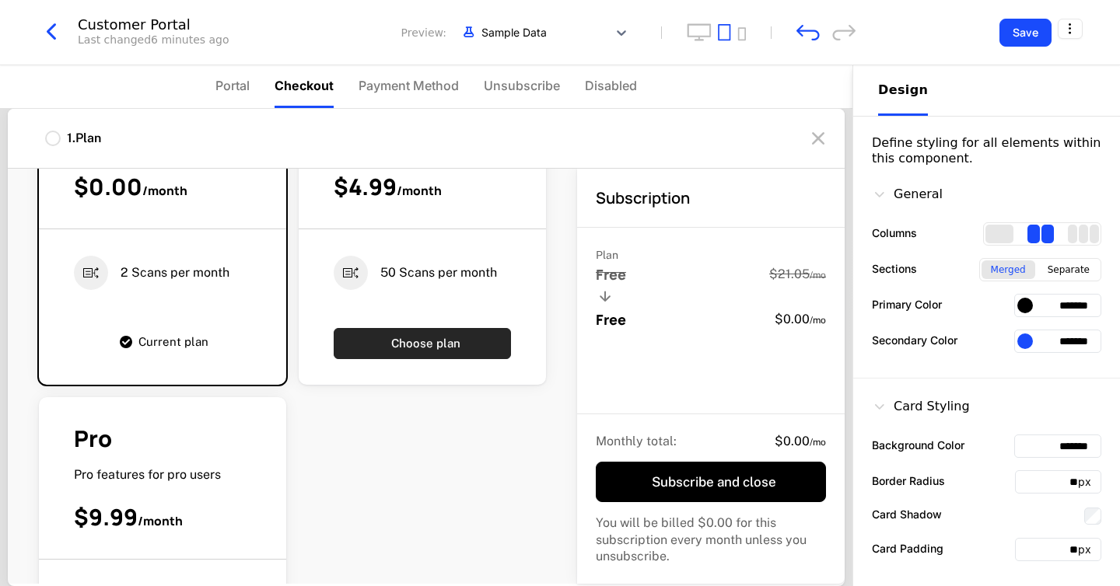
click at [362, 351] on button "Choose plan" at bounding box center [422, 343] width 177 height 31
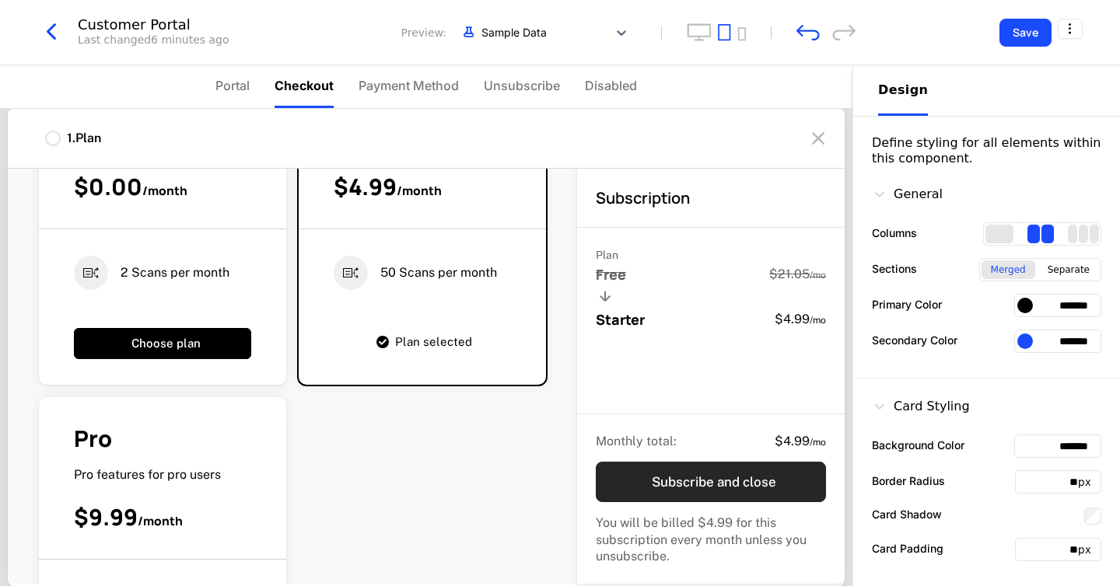
click at [618, 477] on button "Subscribe and close" at bounding box center [711, 482] width 230 height 40
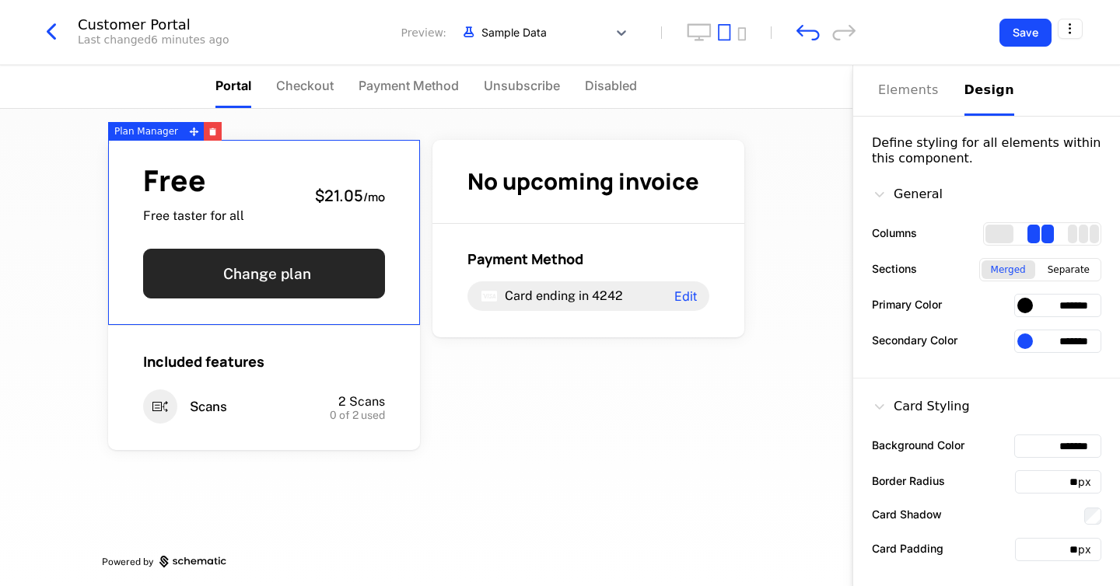
click at [306, 258] on button "Change plan" at bounding box center [264, 274] width 242 height 50
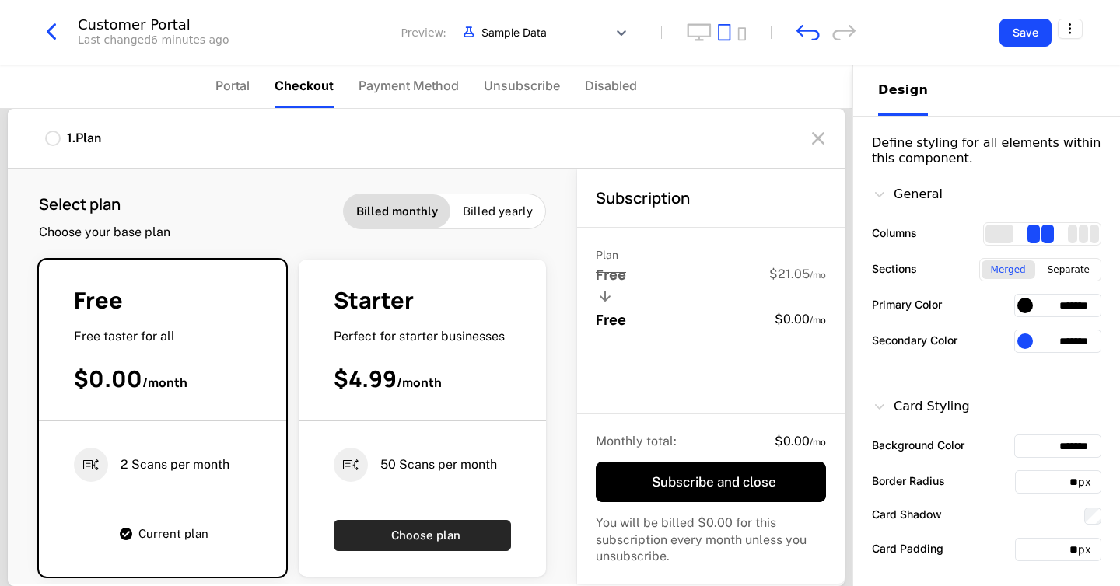
click at [468, 546] on button "Choose plan" at bounding box center [422, 535] width 177 height 31
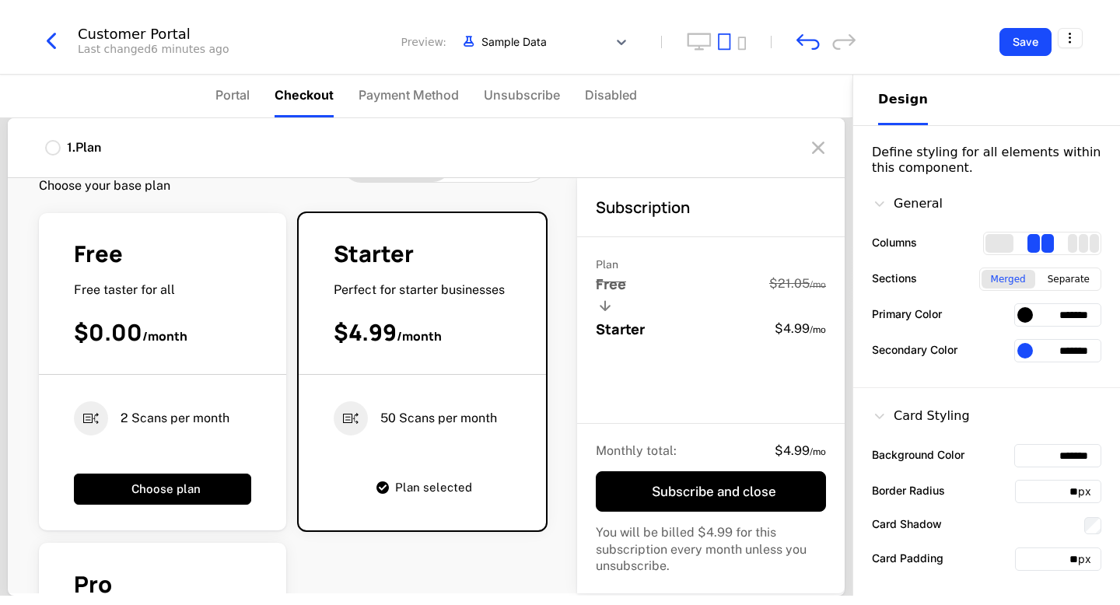
scroll to position [0, 0]
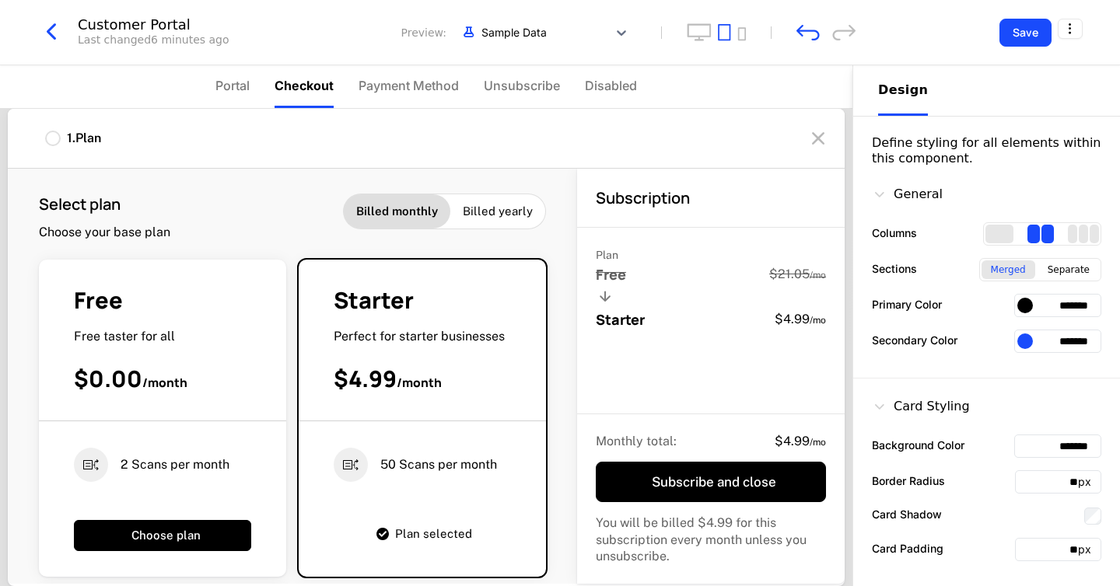
click at [47, 138] on div at bounding box center [53, 139] width 16 height 16
click at [230, 82] on span "Portal" at bounding box center [232, 85] width 34 height 19
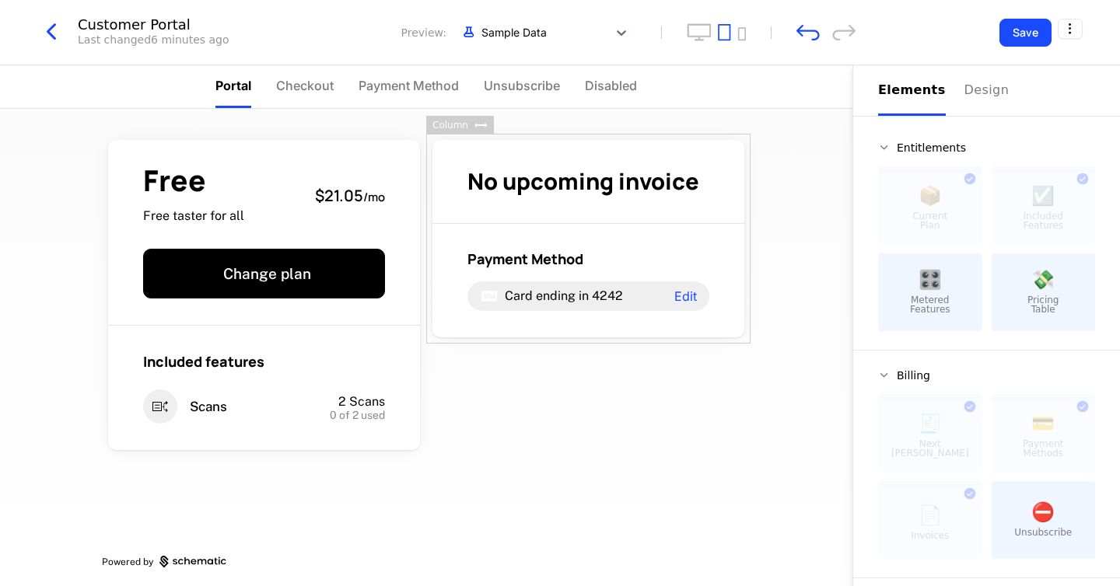
click at [903, 97] on div "Elements" at bounding box center [912, 90] width 68 height 19
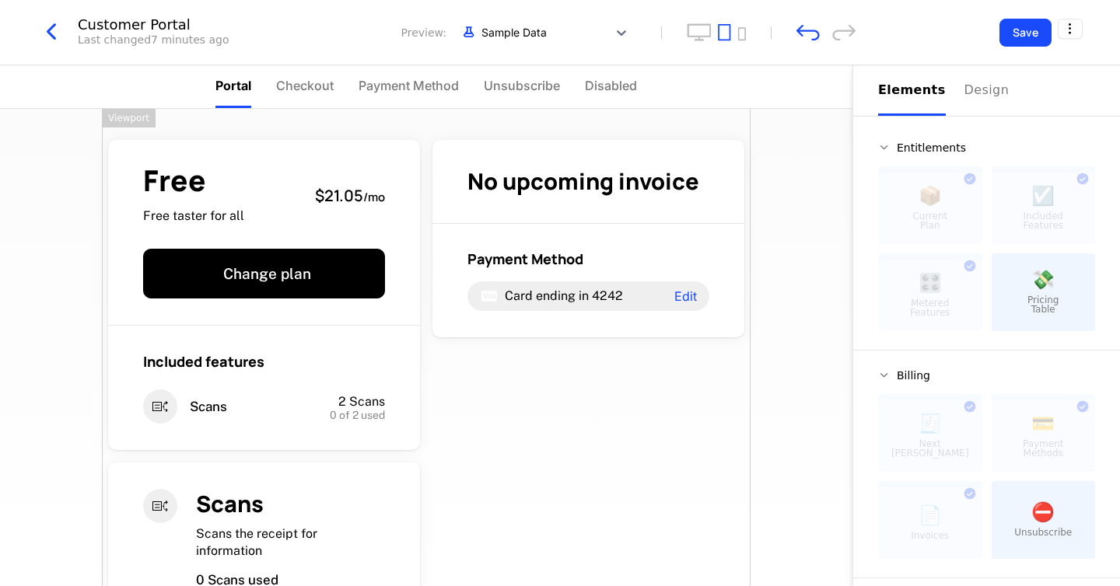
drag, startPoint x: 907, startPoint y: 306, endPoint x: 191, endPoint y: 0, distance: 778.9
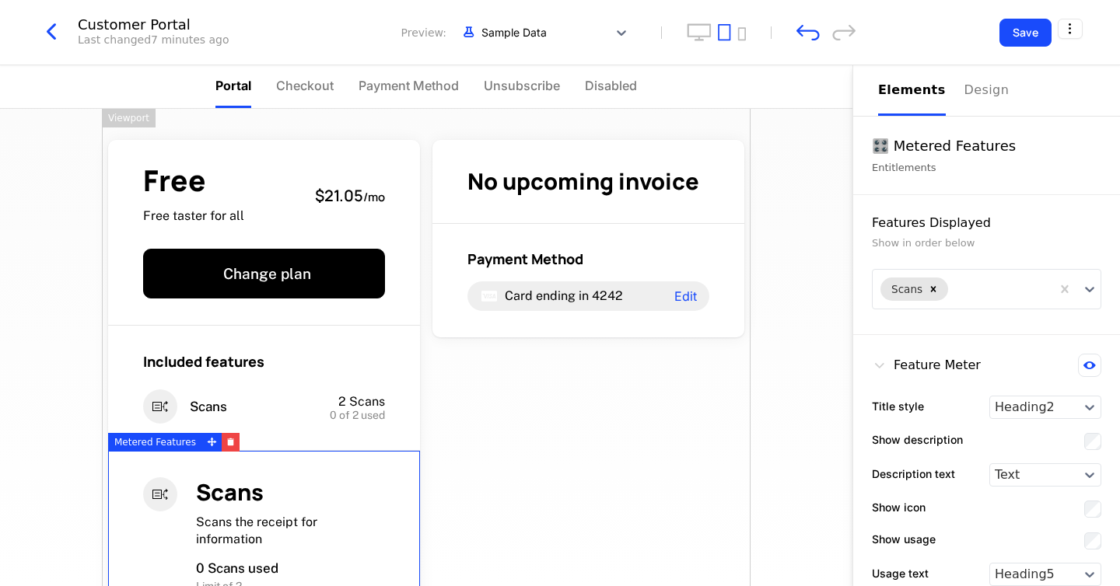
click at [535, 403] on div "Free Free taster for all $21.05 / mo Change plan Included features Scans 2 Scan…" at bounding box center [426, 436] width 648 height 655
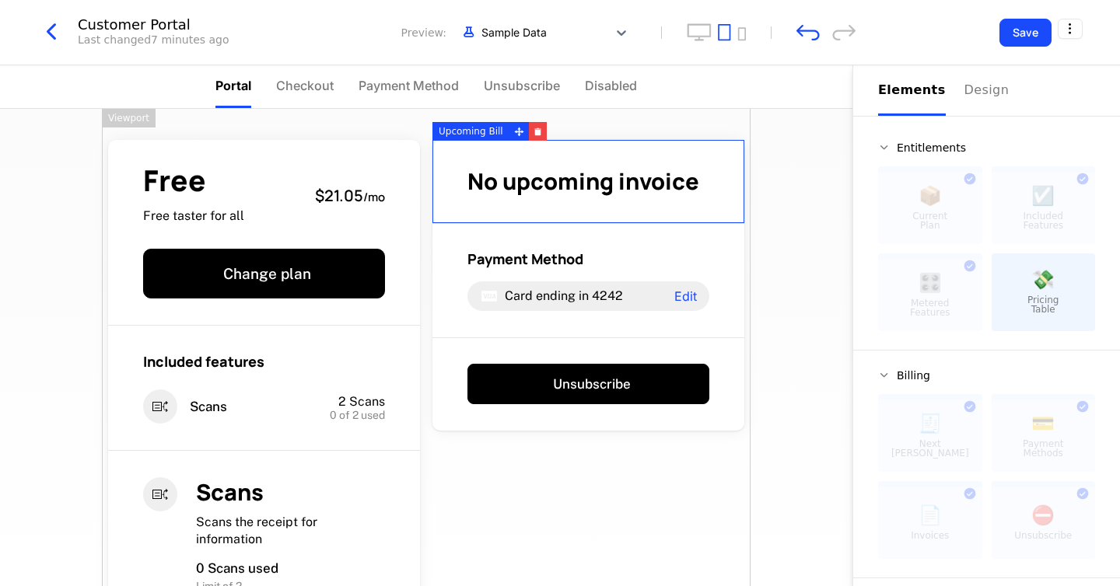
drag, startPoint x: 1050, startPoint y: 523, endPoint x: 429, endPoint y: 11, distance: 804.8
click at [975, 95] on div "Design" at bounding box center [989, 90] width 50 height 19
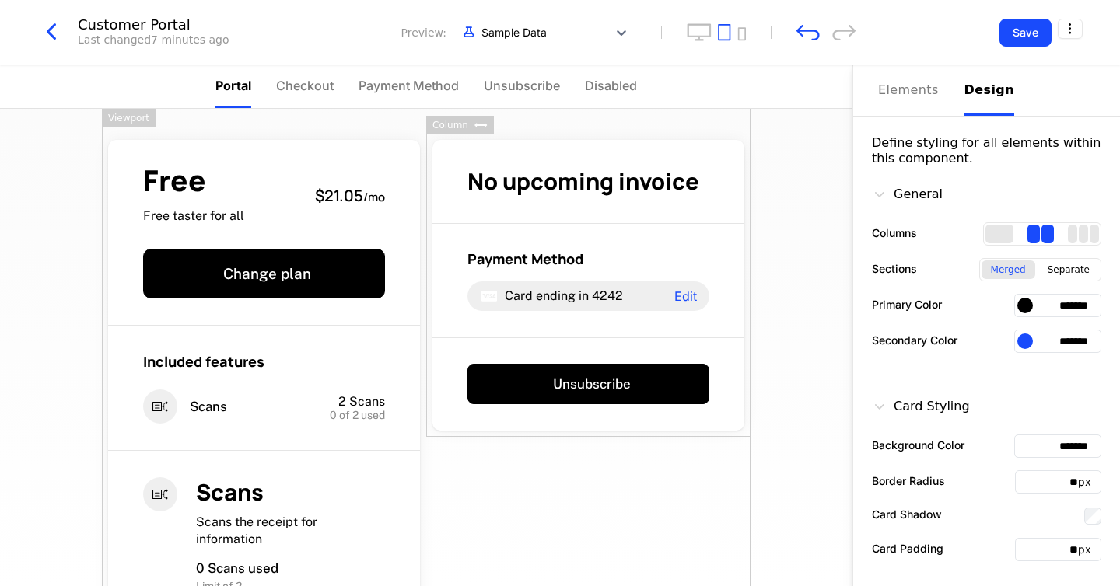
click at [1054, 301] on input "*******" at bounding box center [1057, 305] width 87 height 23
click at [1051, 306] on input "*******" at bounding box center [1057, 305] width 87 height 23
drag, startPoint x: 1050, startPoint y: 306, endPoint x: 1096, endPoint y: 306, distance: 46.7
click at [1096, 306] on input "*******" at bounding box center [1057, 305] width 87 height 23
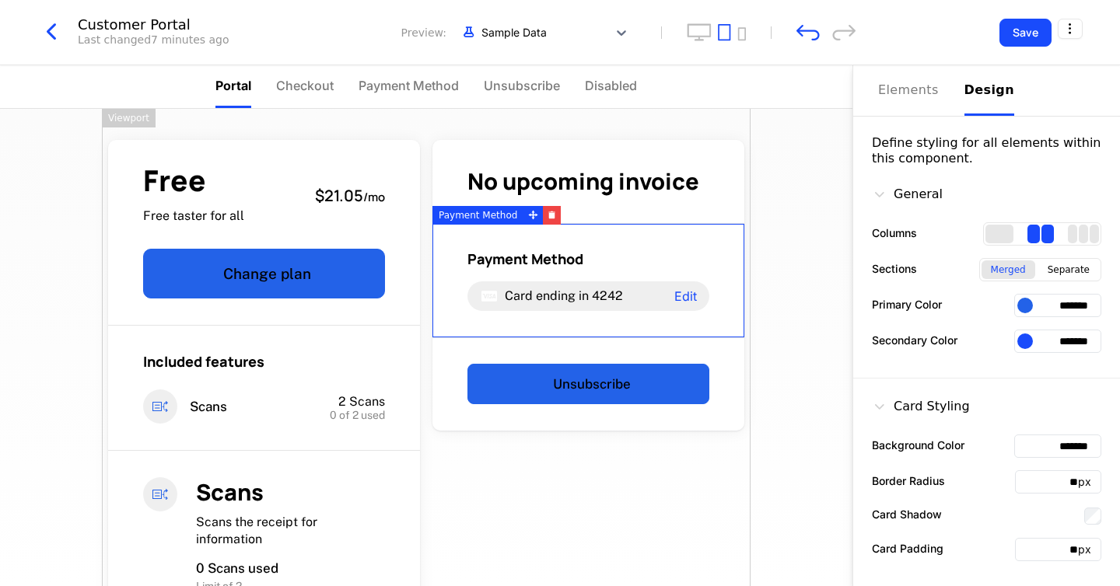
click at [1053, 309] on input "*******" at bounding box center [1057, 305] width 87 height 23
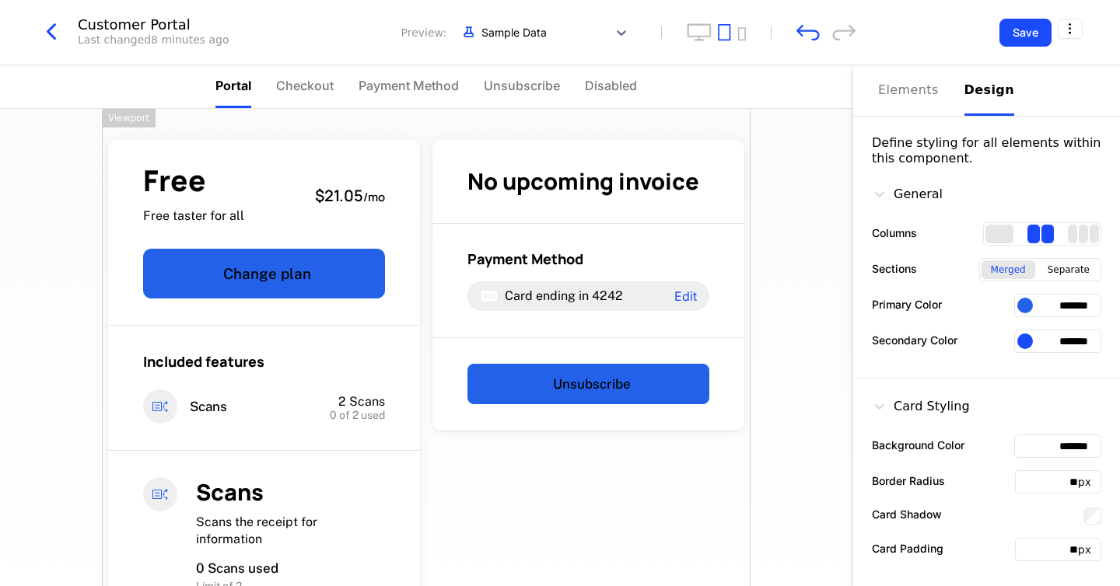
click at [1023, 306] on div at bounding box center [1025, 306] width 16 height 16
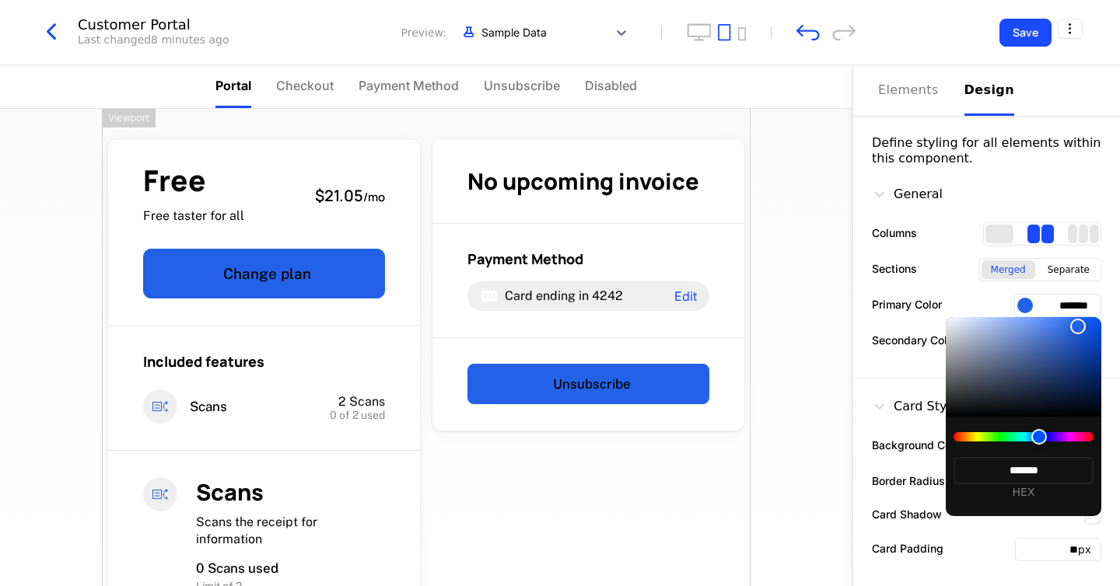
type input "*******"
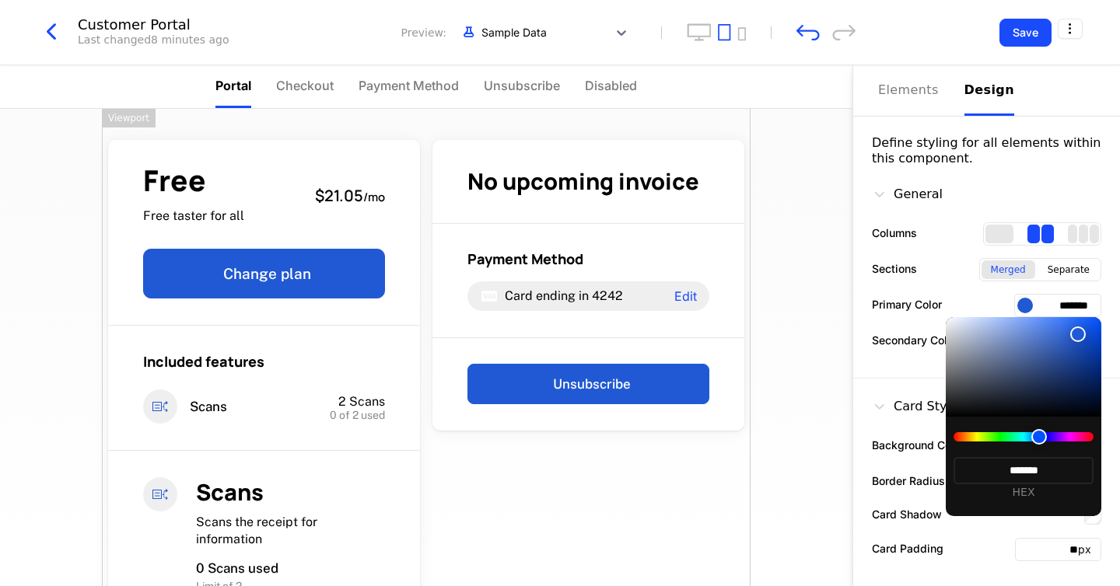
type input "*******"
click at [1077, 334] on div at bounding box center [1024, 367] width 156 height 100
click at [806, 292] on div at bounding box center [560, 293] width 1120 height 586
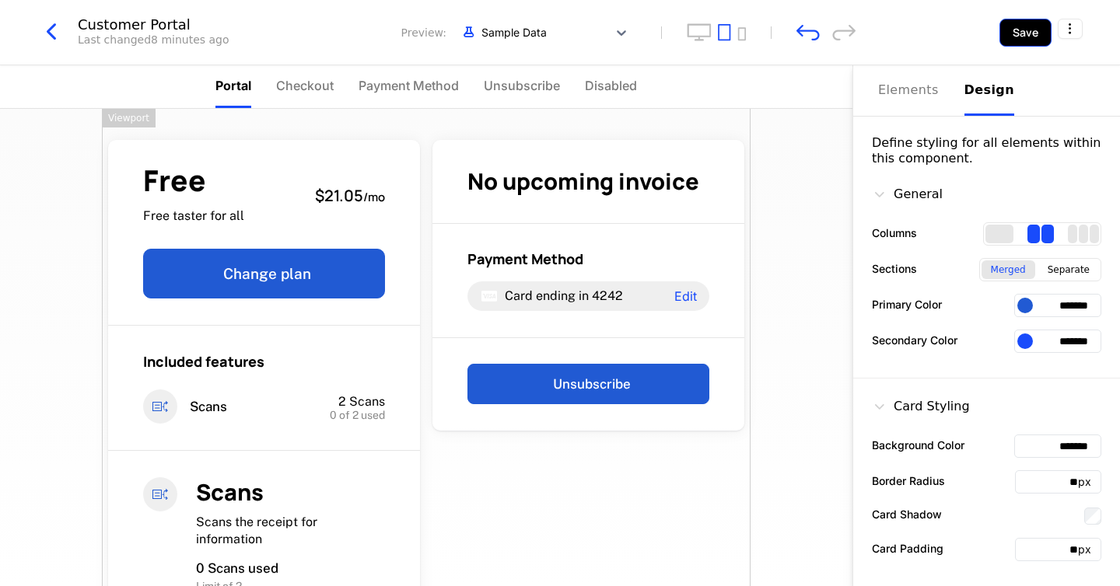
click at [1014, 33] on button "Save" at bounding box center [1025, 33] width 52 height 28
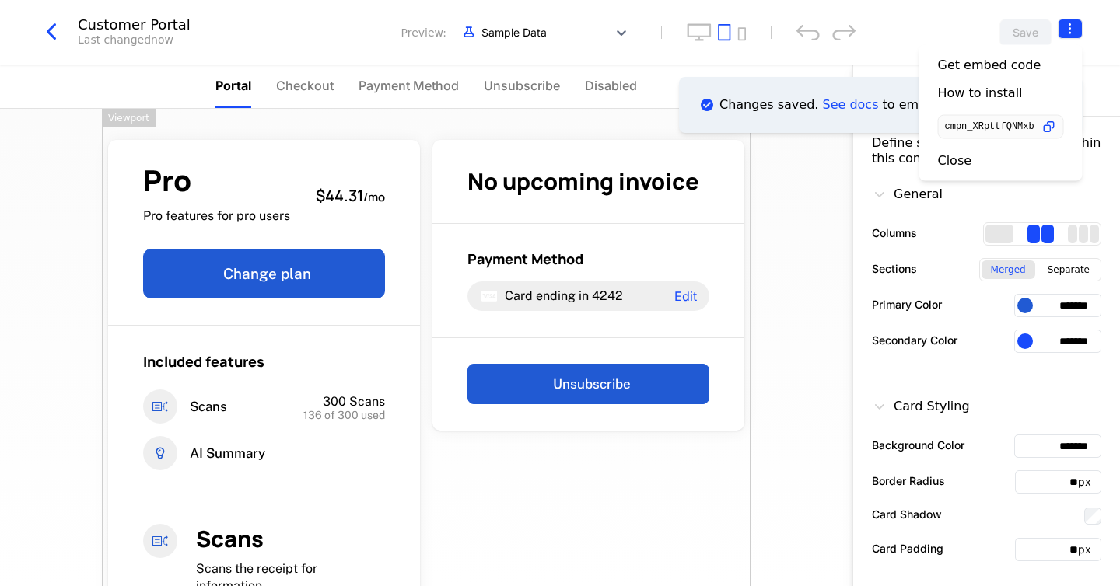
click at [1075, 28] on html "PAPAFAM FZCO Development Dev Quickstart Features Features Flags Catalog Plans A…" at bounding box center [560, 293] width 1120 height 586
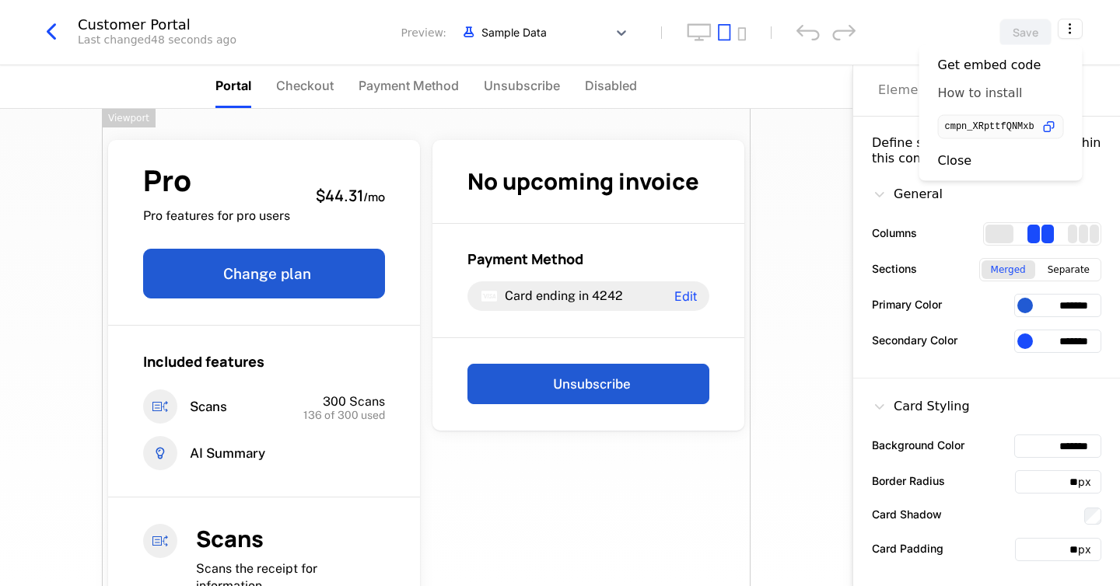
click at [992, 91] on div "How to install" at bounding box center [980, 94] width 85 height 16
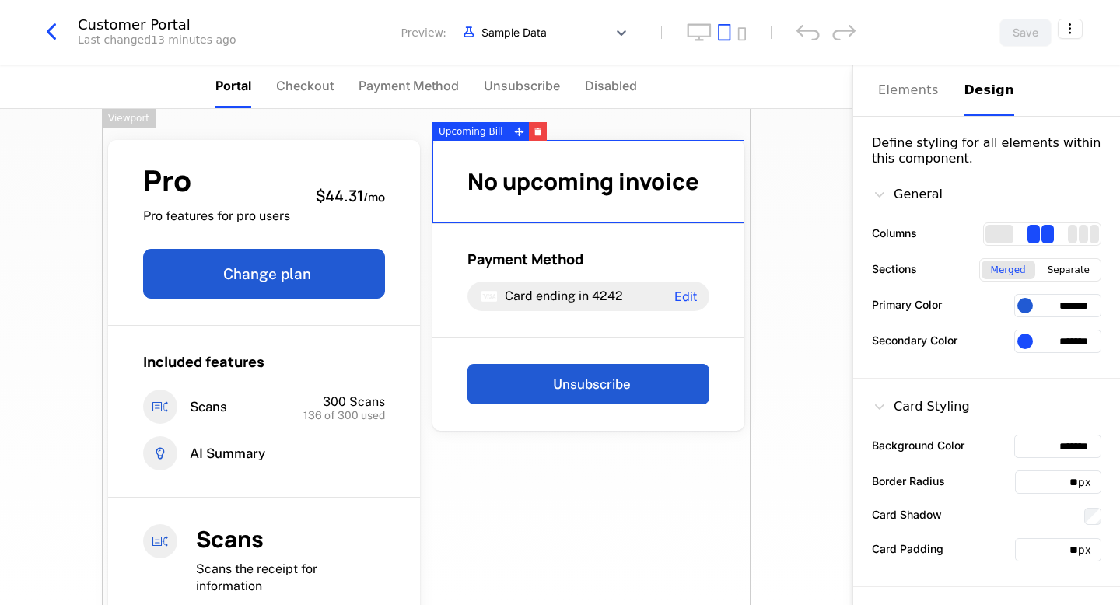
click at [47, 37] on icon "button" at bounding box center [51, 32] width 28 height 28
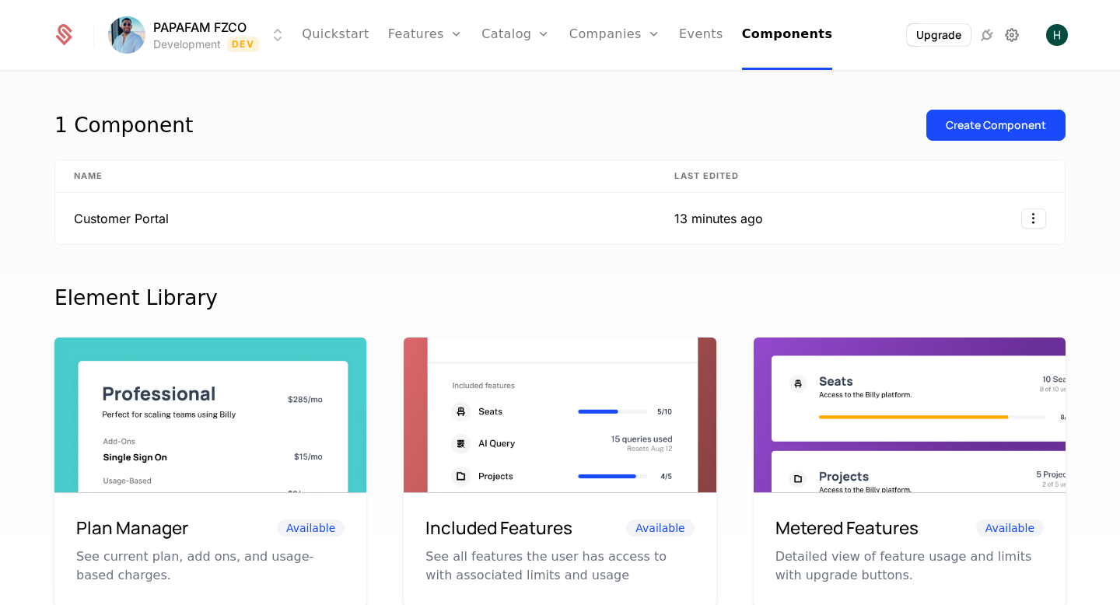
click at [1012, 40] on icon at bounding box center [1011, 35] width 19 height 19
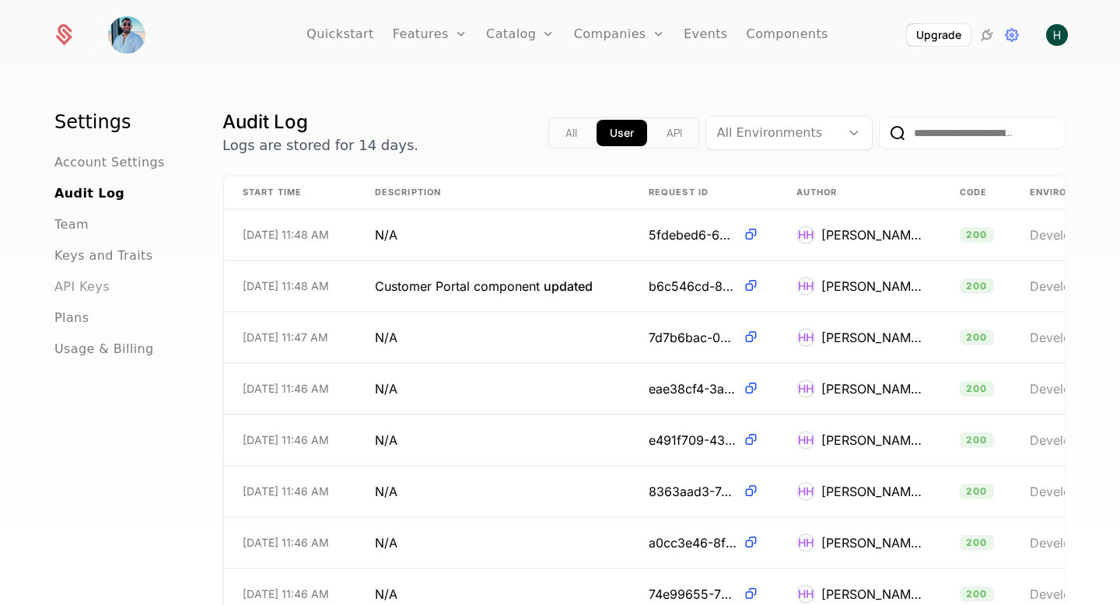
click at [81, 287] on span "API Keys" at bounding box center [81, 287] width 55 height 19
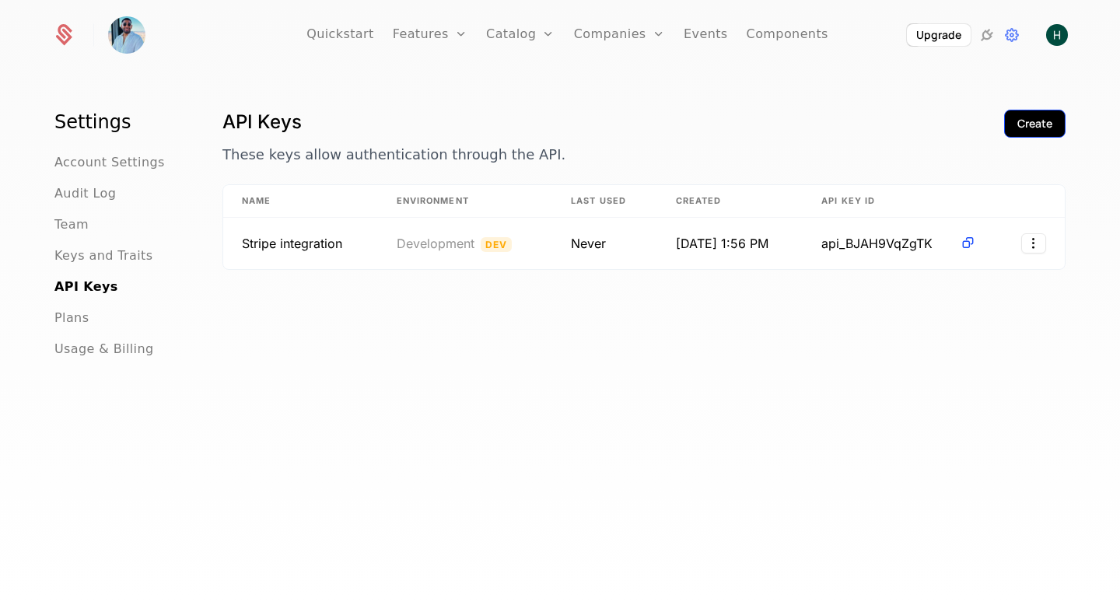
click at [1025, 126] on div "Create" at bounding box center [1034, 124] width 35 height 16
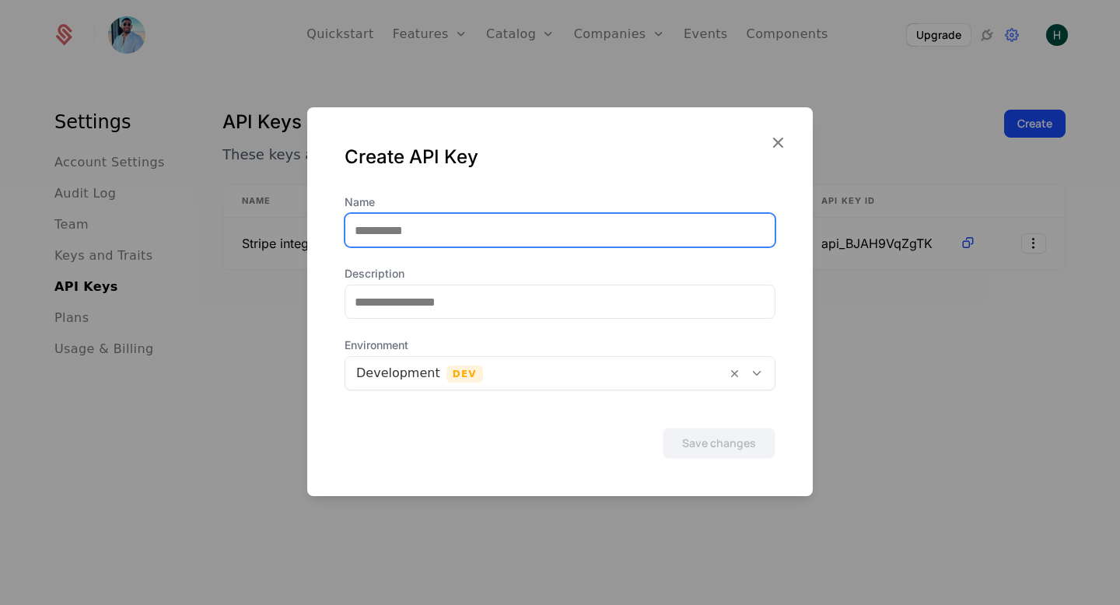
click at [478, 222] on input "Name" at bounding box center [559, 230] width 429 height 33
type input "******"
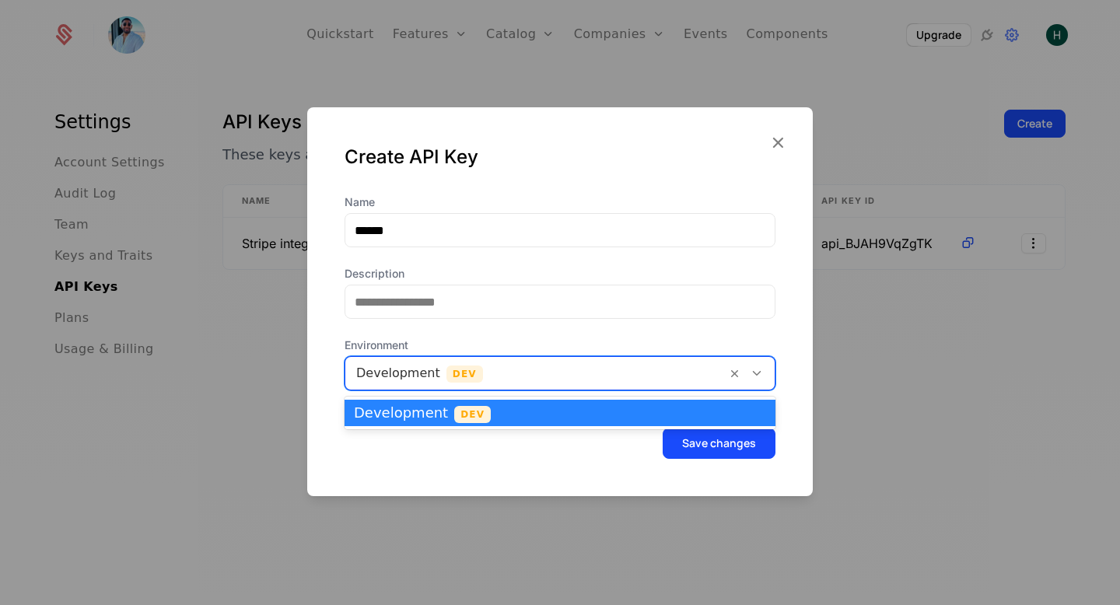
click at [754, 373] on icon at bounding box center [757, 373] width 14 height 14
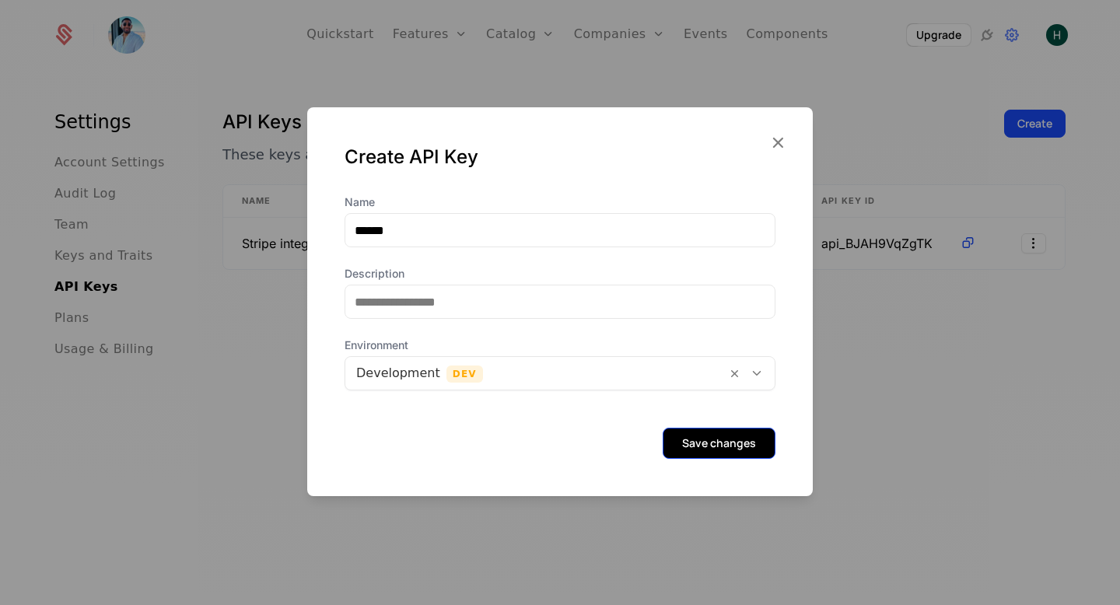
click at [696, 442] on button "Save changes" at bounding box center [718, 443] width 113 height 31
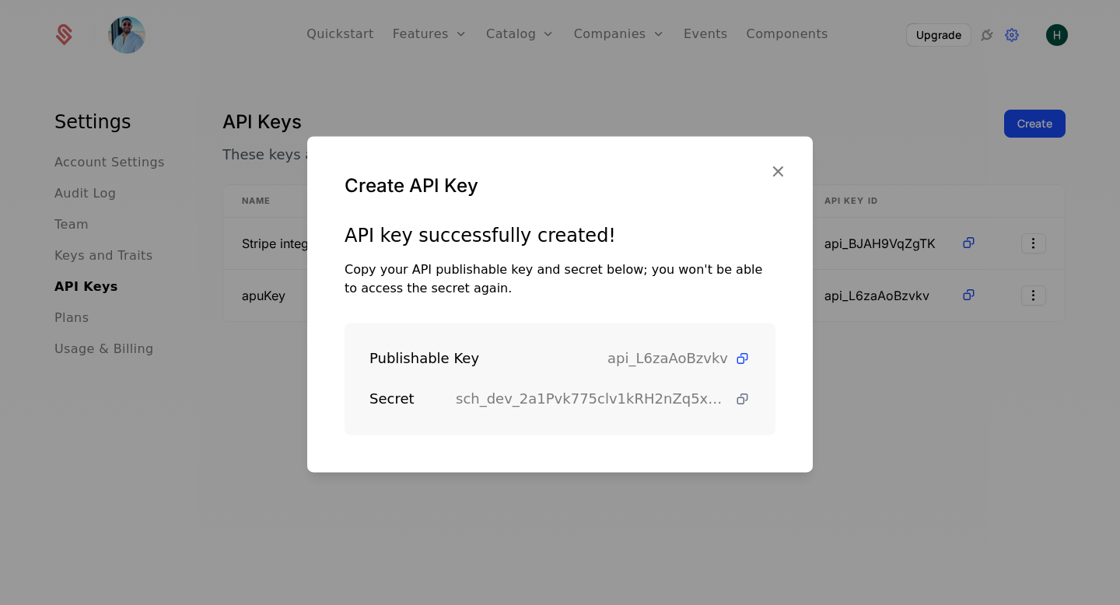
click at [737, 399] on icon at bounding box center [742, 399] width 16 height 16
click at [739, 359] on icon at bounding box center [742, 359] width 16 height 16
click at [773, 173] on icon "button" at bounding box center [777, 171] width 20 height 20
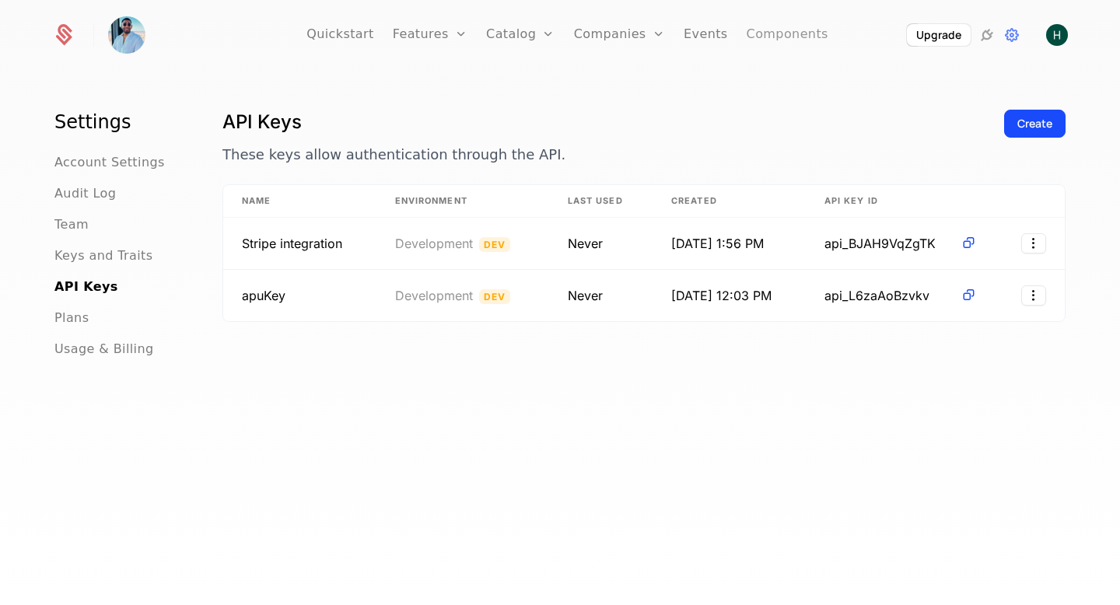
click at [767, 44] on link "Components" at bounding box center [787, 35] width 82 height 70
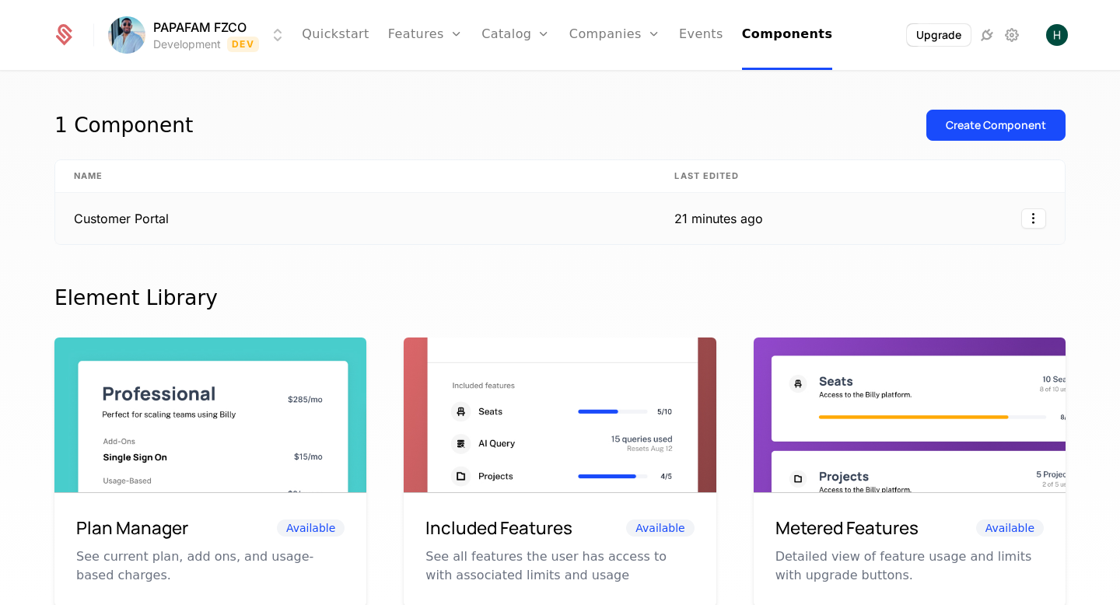
click at [163, 218] on td "Customer Portal" at bounding box center [355, 218] width 600 height 51
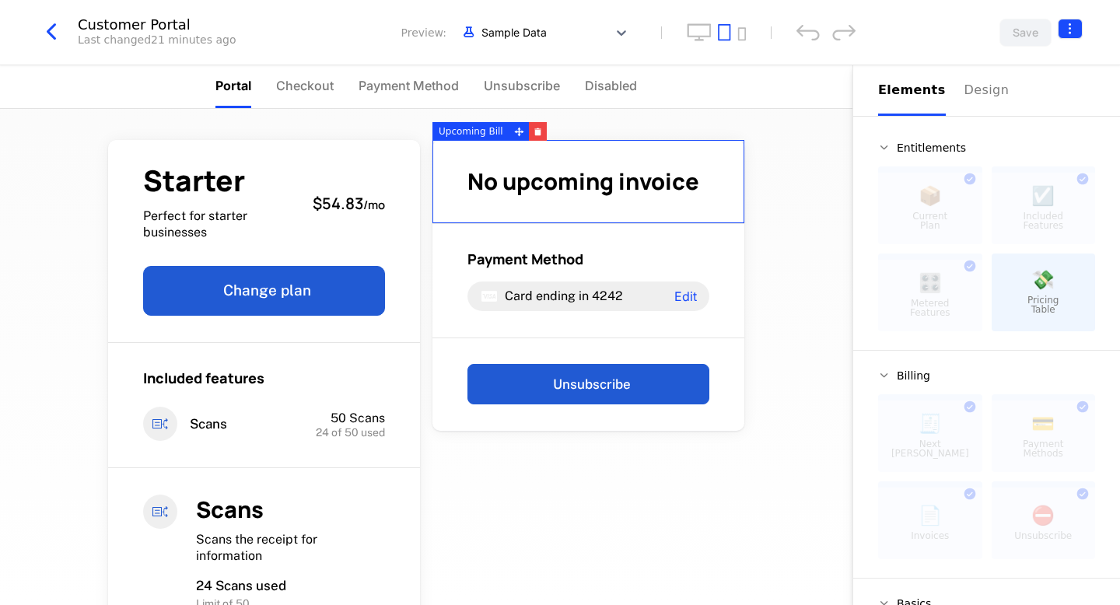
click at [1068, 30] on html "PAPAFAM FZCO Development Dev Quickstart Features Features Flags Catalog Plans A…" at bounding box center [560, 302] width 1120 height 605
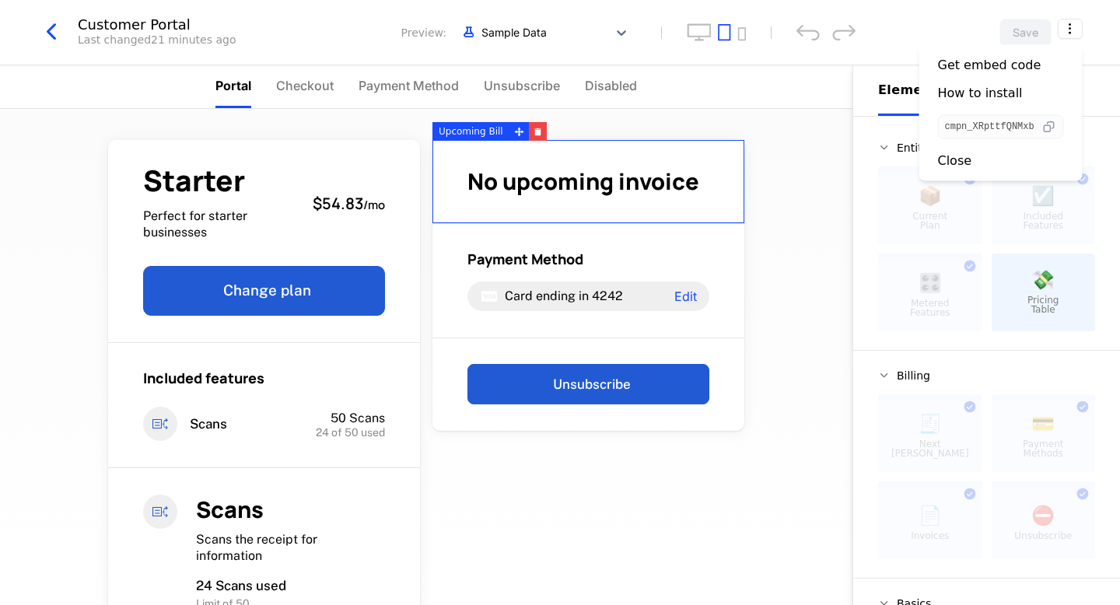
click at [1050, 127] on icon "button" at bounding box center [1048, 127] width 16 height 16
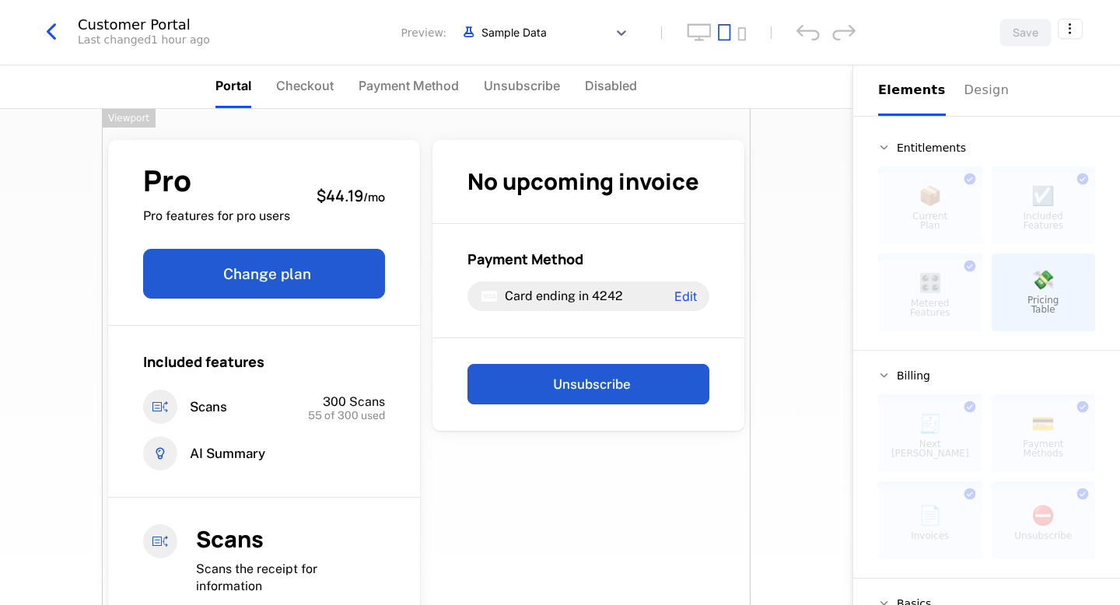
click at [45, 37] on icon "button" at bounding box center [51, 32] width 28 height 28
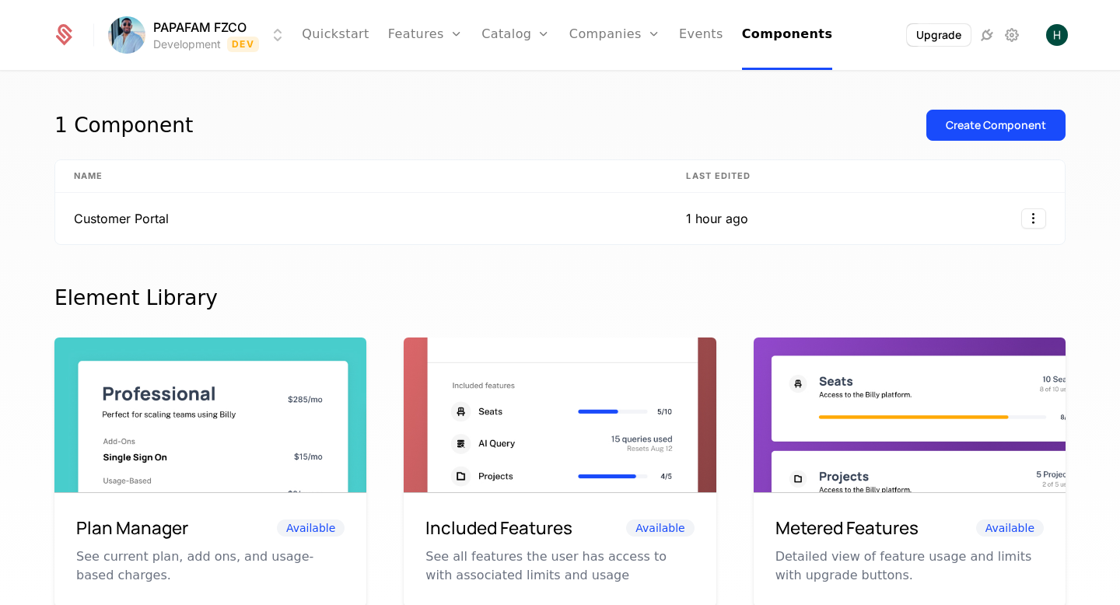
click at [694, 30] on link "Events" at bounding box center [701, 35] width 44 height 70
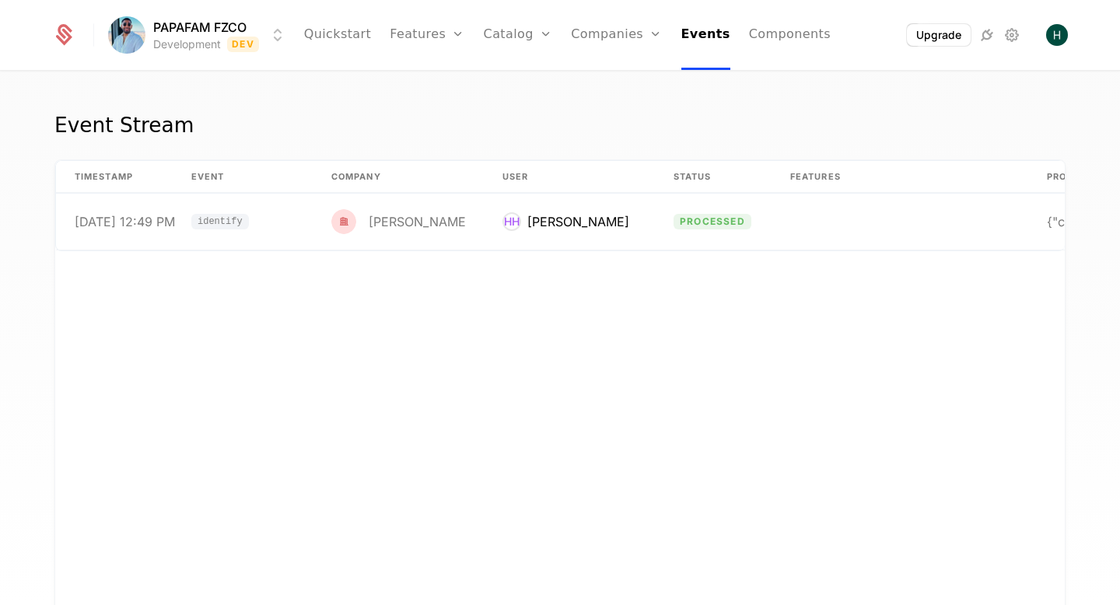
click at [237, 352] on div "timestamp Event Company User Status Features Properties 8/16/25, 12:49 PM ident…" at bounding box center [559, 393] width 1009 height 467
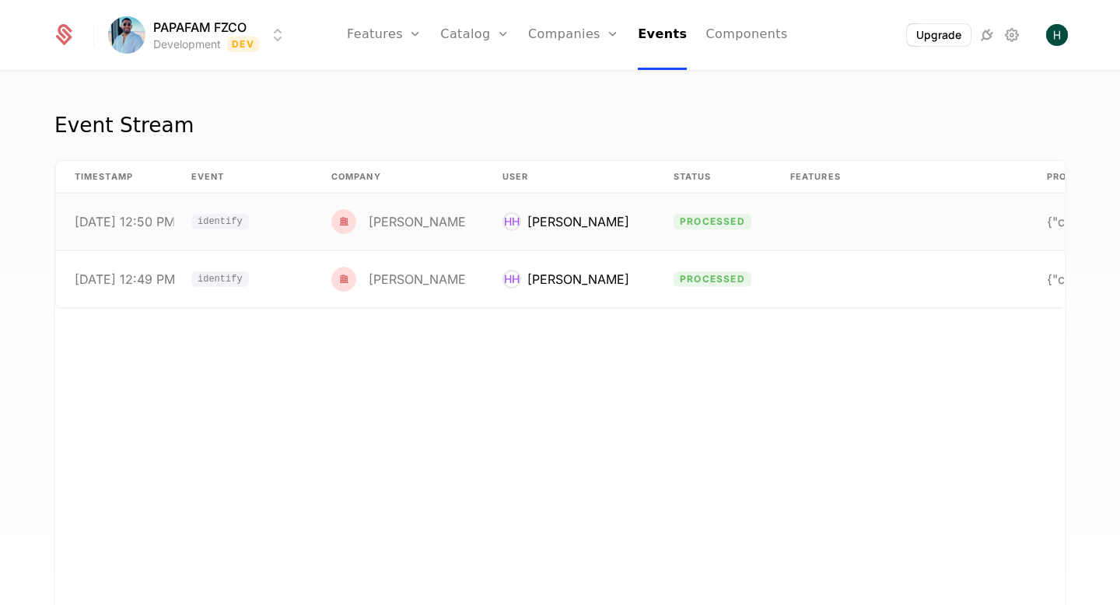
click at [571, 239] on td "HH Hiroaki Hayashi" at bounding box center [569, 222] width 171 height 57
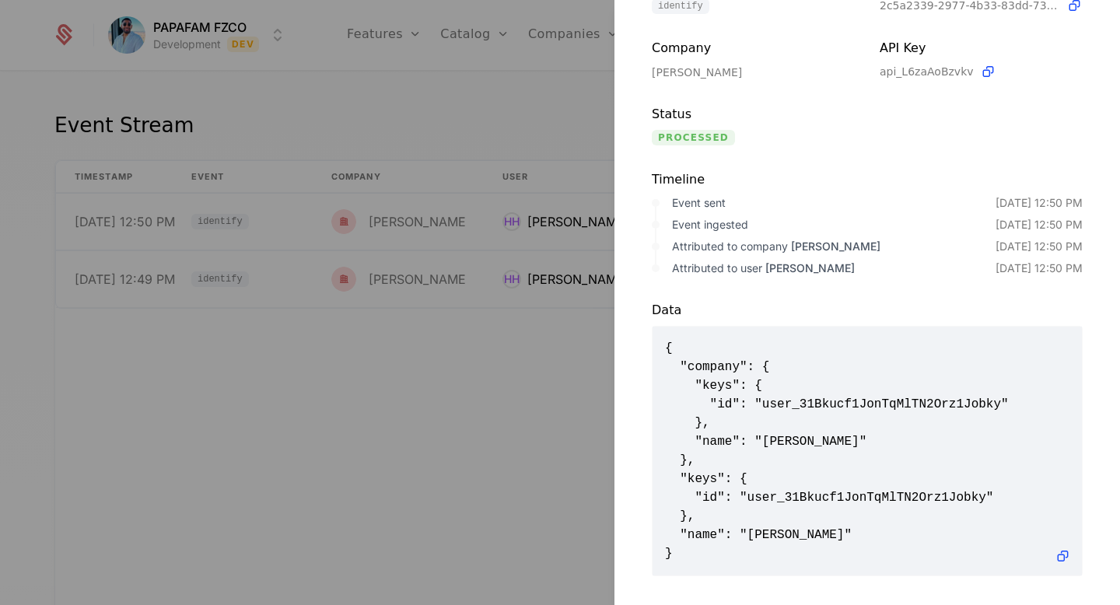
scroll to position [147, 0]
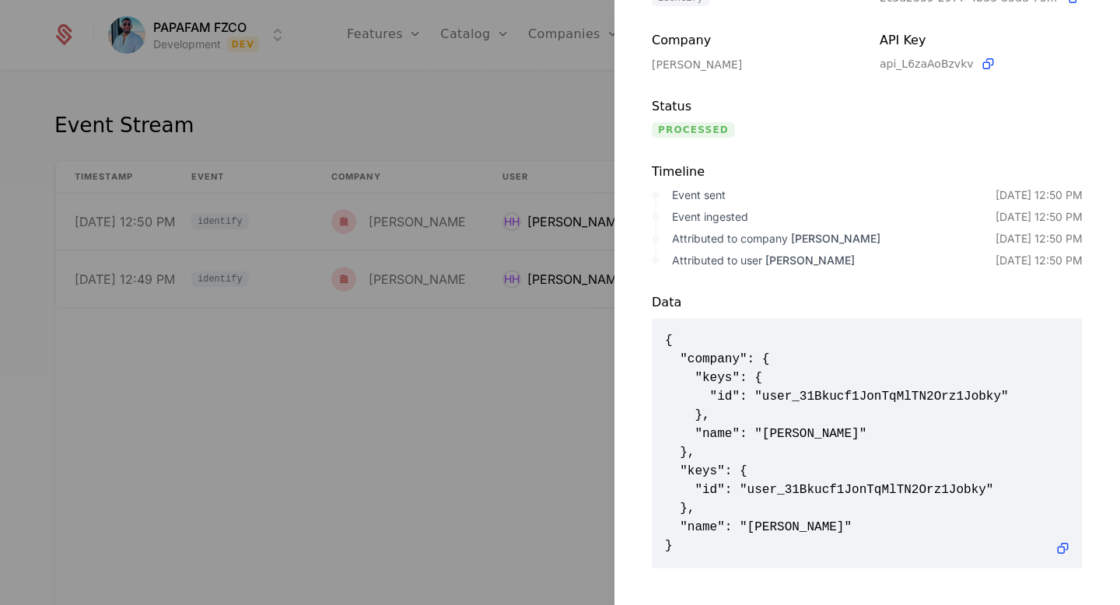
click at [261, 357] on div at bounding box center [560, 302] width 1120 height 605
